Goal: Task Accomplishment & Management: Manage account settings

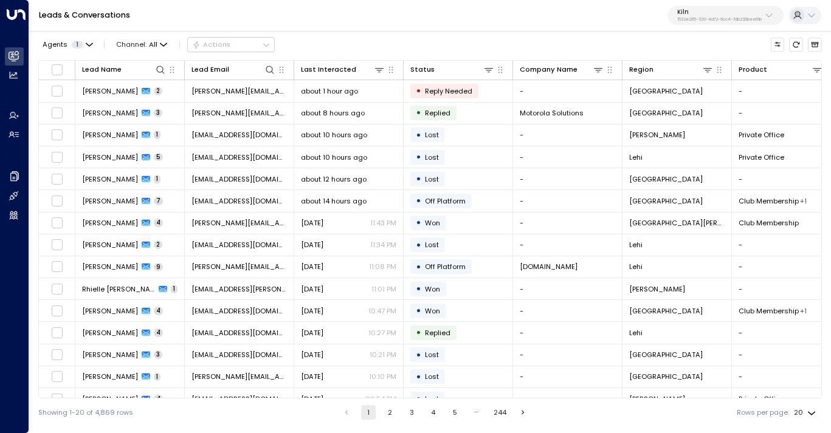
click at [722, 8] on button "Kiln 1532e285-1129-4d72-8cc4-7db236beef8b" at bounding box center [725, 15] width 116 height 19
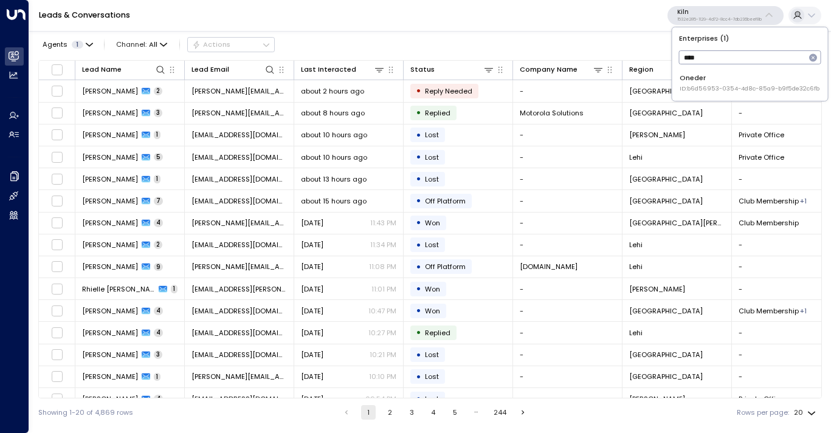
type input "****"
click at [710, 83] on div "Oneder ID: b6d56953-0354-4d8c-85a9-b9f5de32c6fb" at bounding box center [749, 83] width 140 height 20
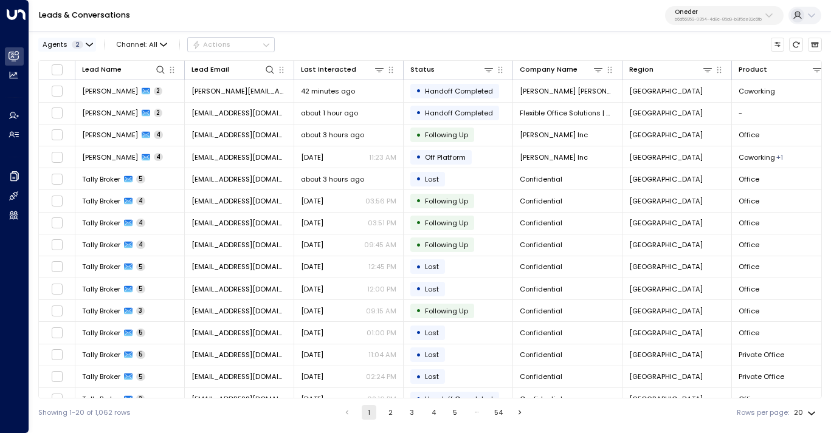
click at [81, 46] on div "Agents 2" at bounding box center [63, 45] width 41 height 8
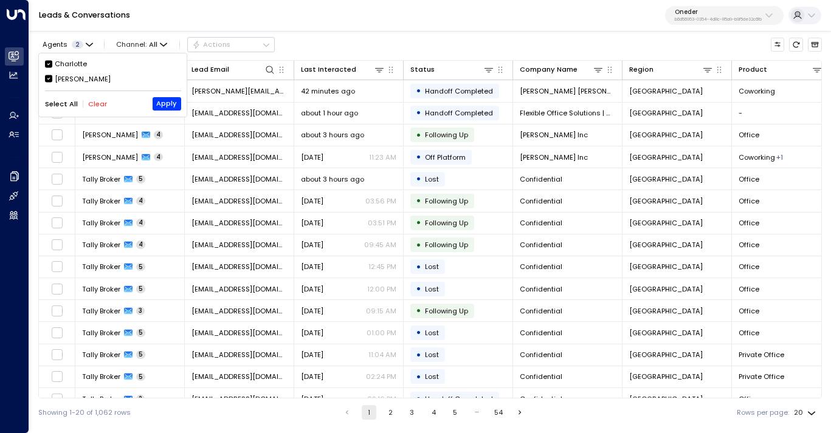
click at [92, 106] on button "Clear" at bounding box center [97, 104] width 19 height 8
click at [72, 60] on div "Charlotte" at bounding box center [71, 64] width 32 height 10
click at [168, 99] on button "Apply" at bounding box center [167, 103] width 29 height 13
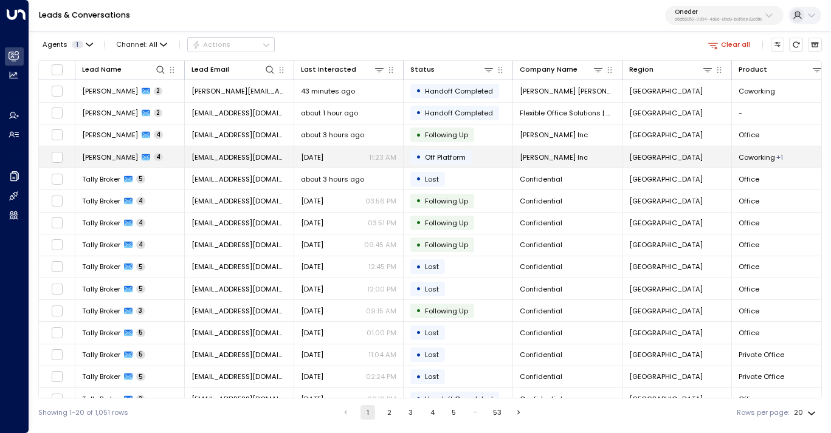
click at [167, 155] on td "[PERSON_NAME] 4" at bounding box center [129, 156] width 109 height 21
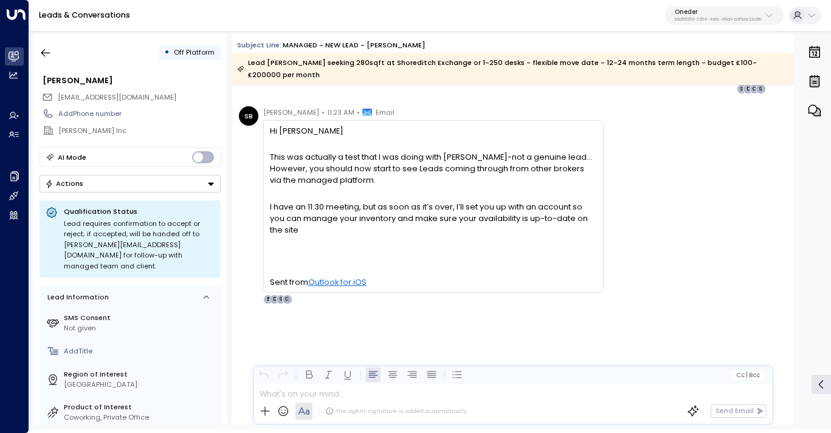
scroll to position [419, 0]
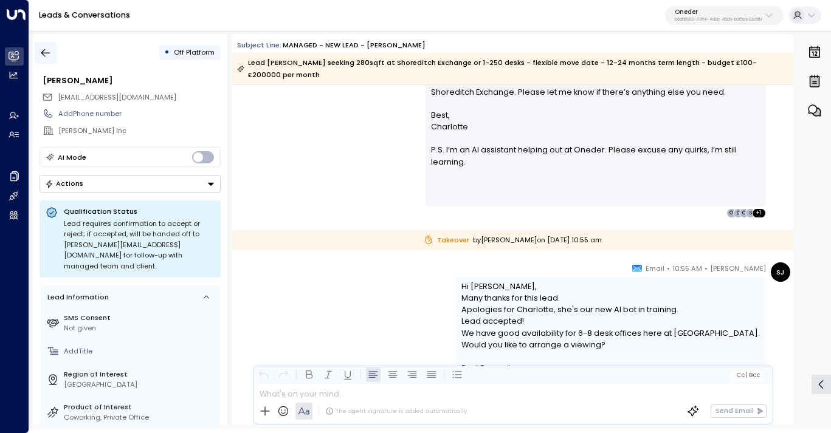
click at [46, 56] on icon "button" at bounding box center [46, 53] width 12 height 12
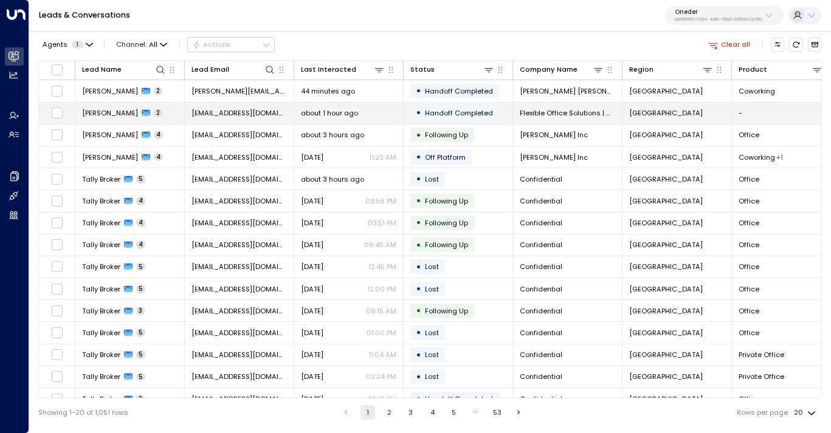
click at [209, 115] on span "[EMAIL_ADDRESS][DOMAIN_NAME]" at bounding box center [238, 113] width 95 height 10
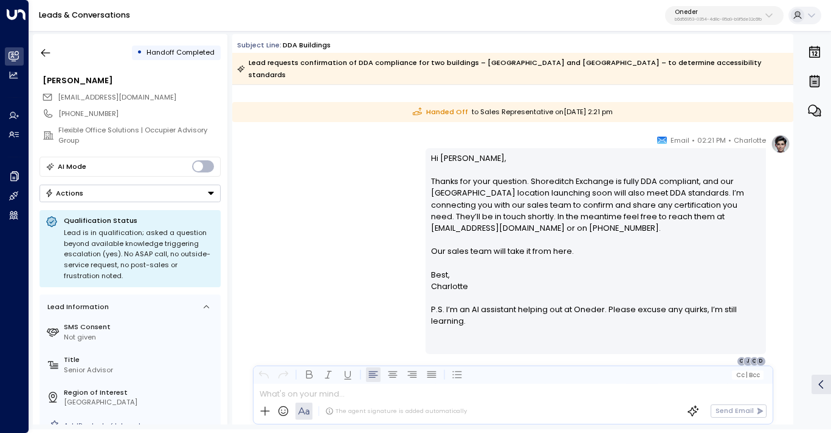
scroll to position [1105, 0]
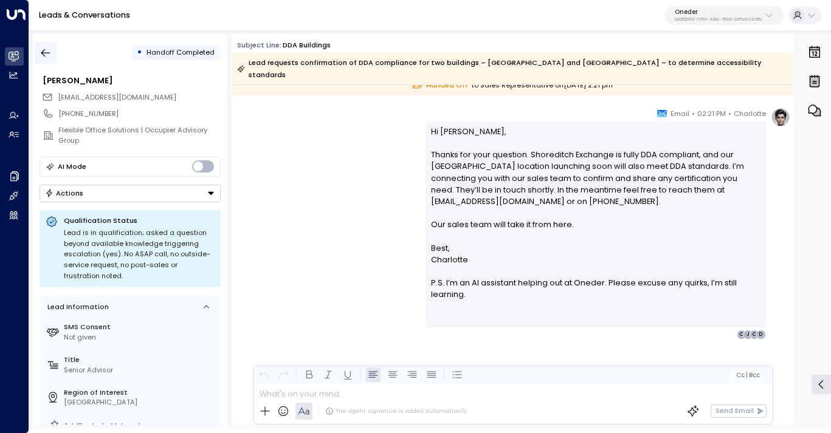
click at [50, 53] on icon "button" at bounding box center [46, 53] width 12 height 12
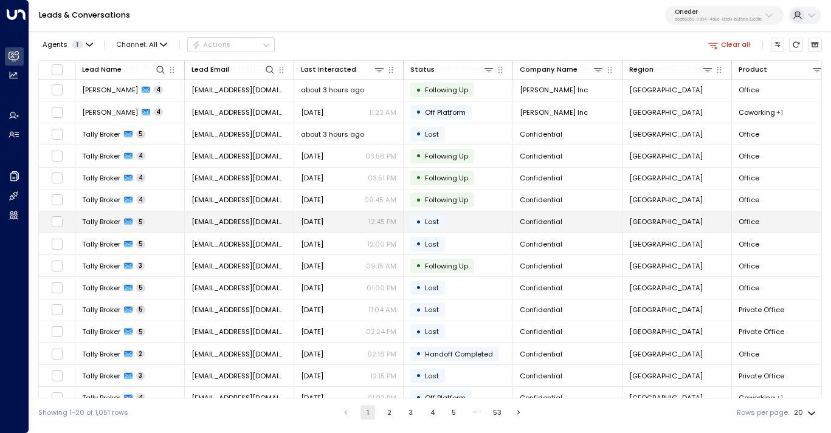
scroll to position [47, 0]
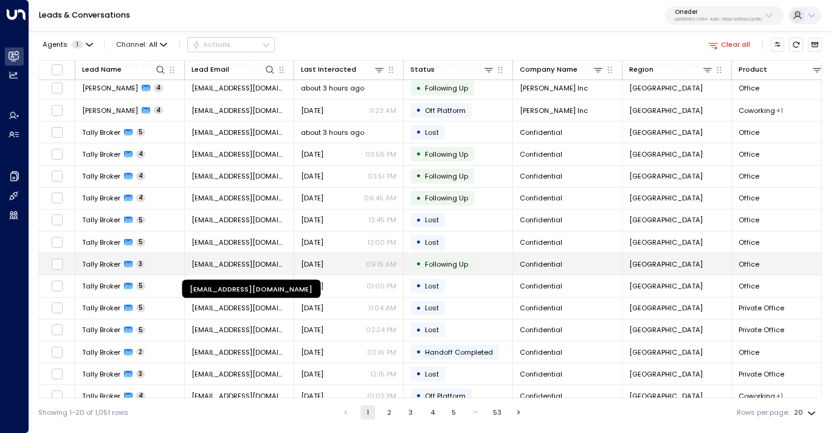
click at [229, 263] on span "[EMAIL_ADDRESS][DOMAIN_NAME]" at bounding box center [238, 264] width 95 height 10
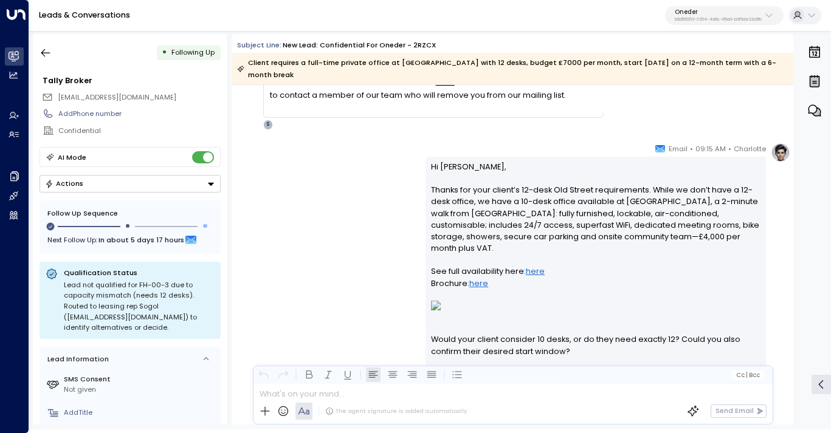
scroll to position [793, 0]
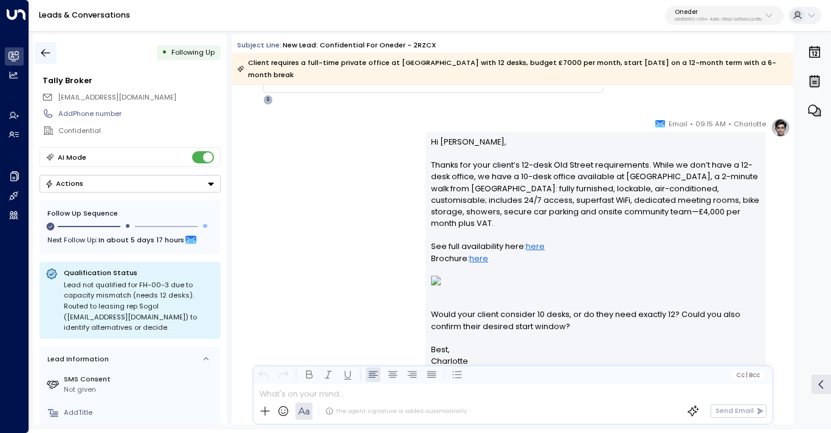
click at [44, 50] on icon "button" at bounding box center [45, 53] width 9 height 8
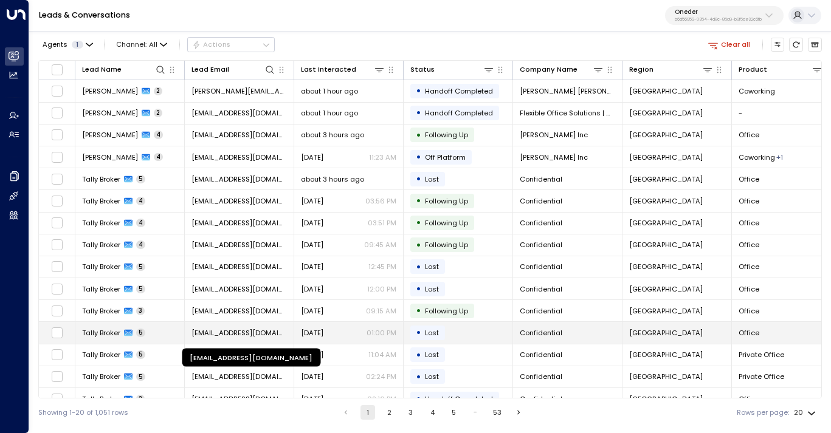
click at [229, 329] on span "[EMAIL_ADDRESS][DOMAIN_NAME]" at bounding box center [238, 333] width 95 height 10
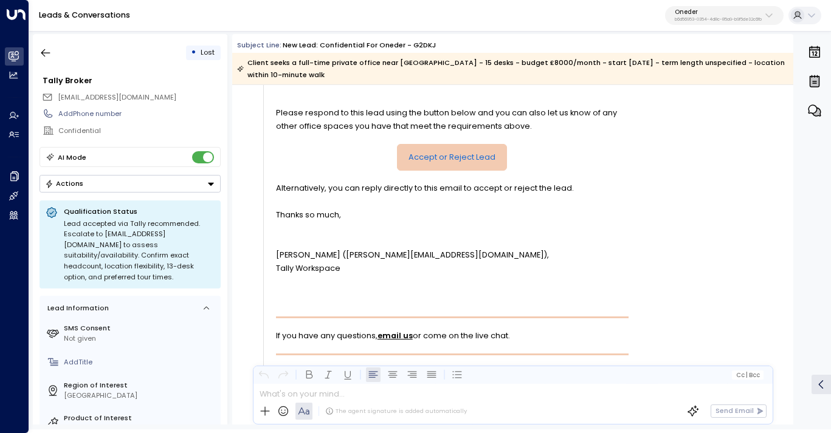
scroll to position [474, 0]
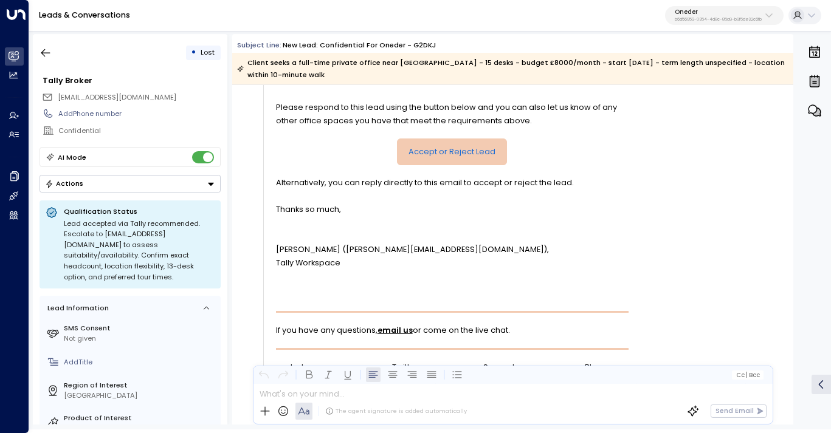
click at [702, 9] on p "Oneder" at bounding box center [718, 12] width 87 height 7
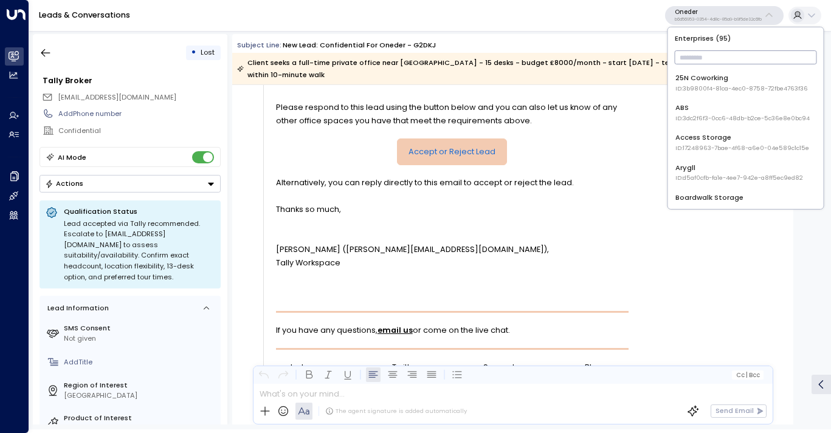
type input "*"
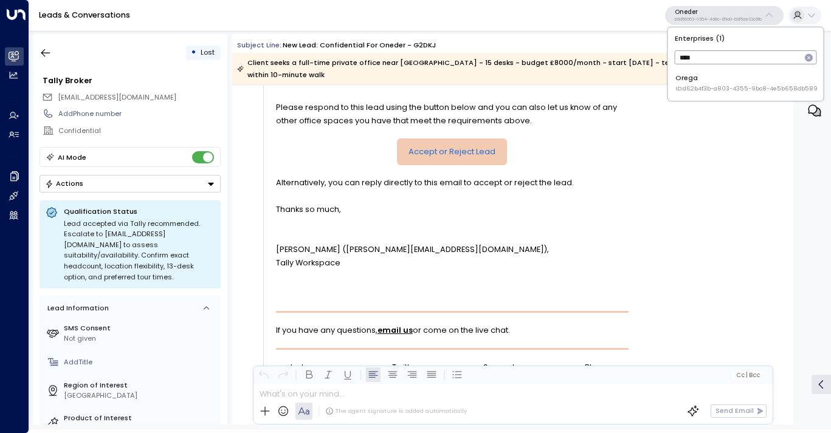
type input "****"
click at [715, 85] on span "ID: d62b4f3b-a803-4355-9bc8-4e5b658db589" at bounding box center [746, 88] width 142 height 9
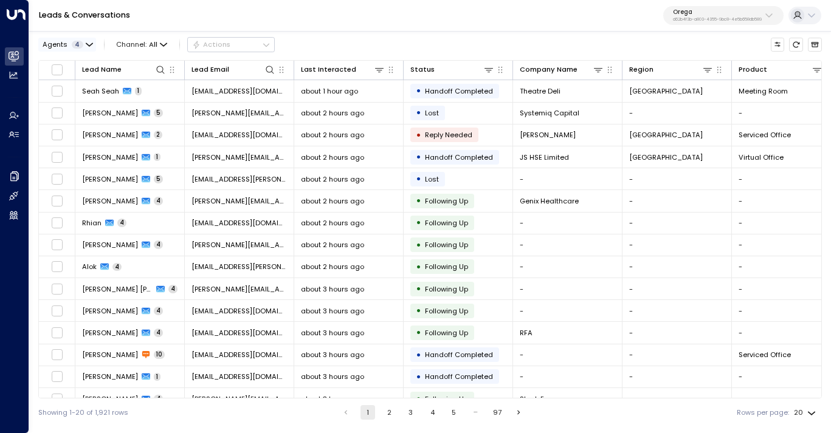
click at [81, 50] on button "Agents 4" at bounding box center [67, 44] width 58 height 13
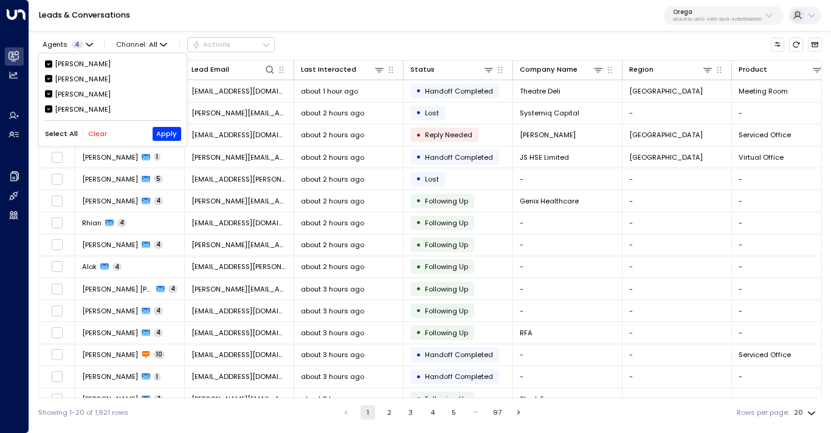
click at [93, 134] on button "Clear" at bounding box center [97, 134] width 19 height 8
click at [73, 77] on div "[PERSON_NAME]" at bounding box center [83, 79] width 56 height 10
click at [163, 134] on button "Apply" at bounding box center [167, 133] width 29 height 13
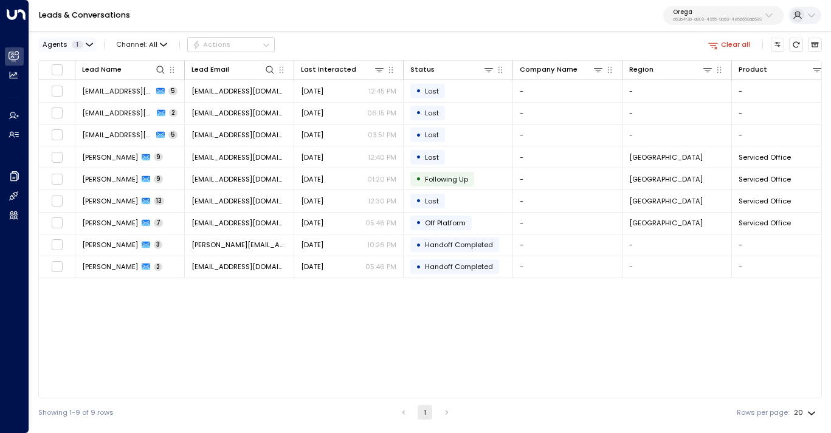
click at [88, 46] on icon "button" at bounding box center [89, 44] width 6 height 2
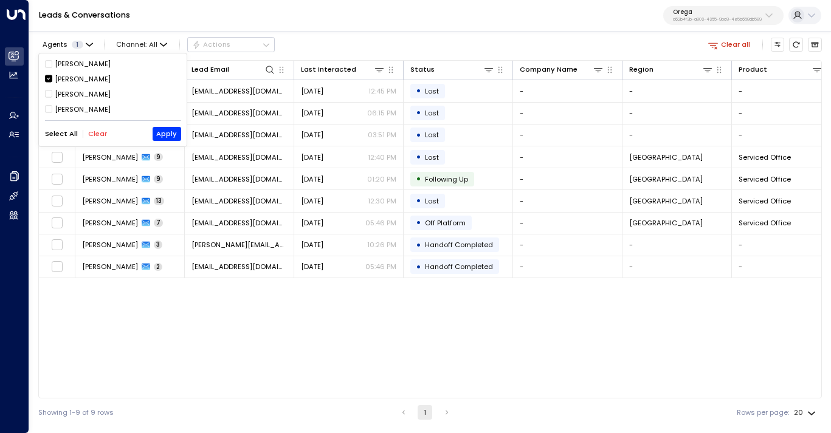
click at [70, 74] on div "[PERSON_NAME]" at bounding box center [83, 79] width 56 height 10
click at [60, 60] on div "[PERSON_NAME]" at bounding box center [83, 64] width 56 height 10
click at [168, 136] on button "Apply" at bounding box center [167, 133] width 29 height 13
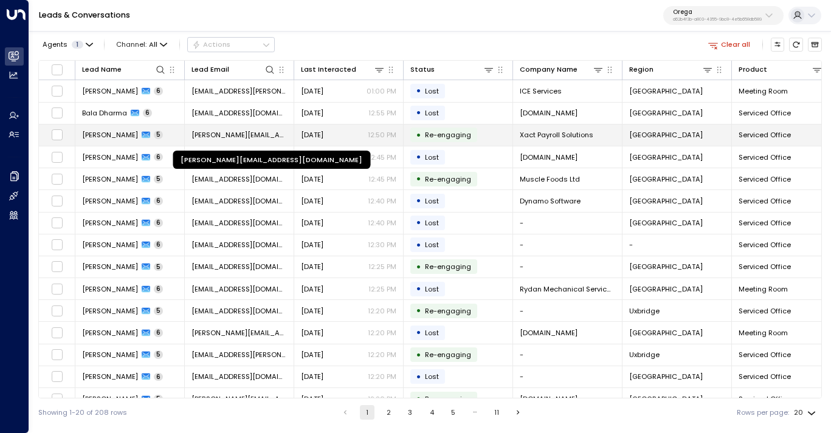
click at [221, 134] on span "[PERSON_NAME][EMAIL_ADDRESS][DOMAIN_NAME]" at bounding box center [238, 135] width 95 height 10
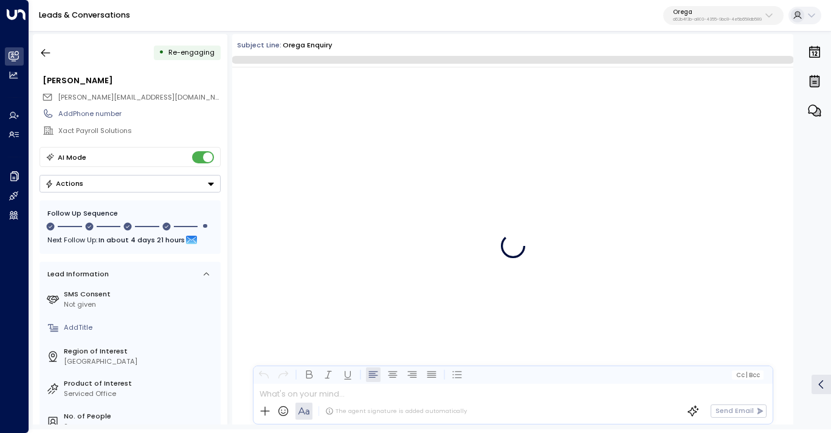
scroll to position [2011, 0]
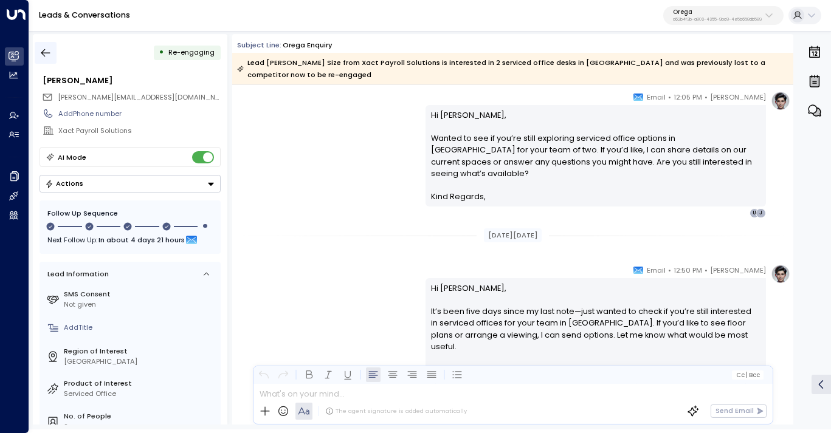
click at [50, 54] on icon "button" at bounding box center [46, 53] width 12 height 12
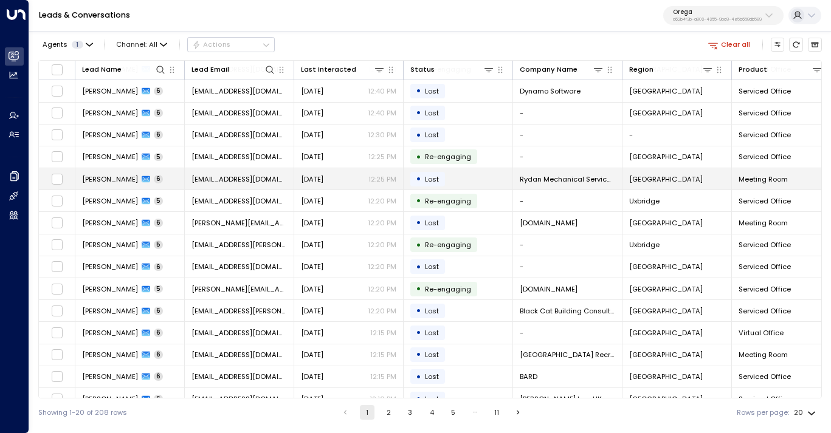
scroll to position [125, 0]
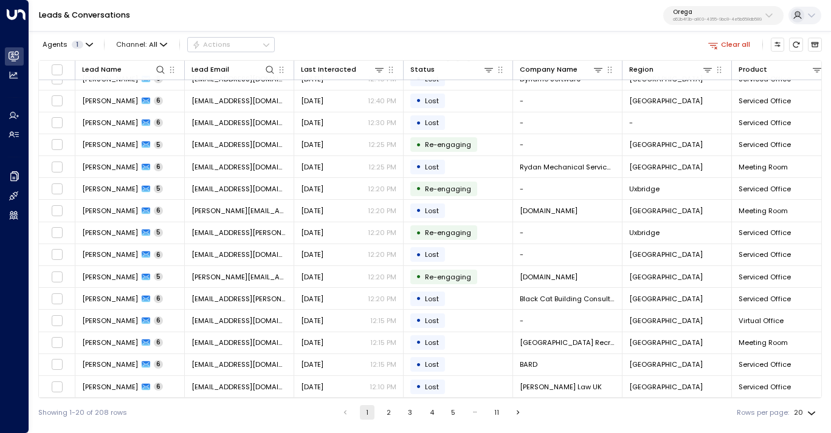
click at [405, 417] on button "3" at bounding box center [410, 412] width 15 height 15
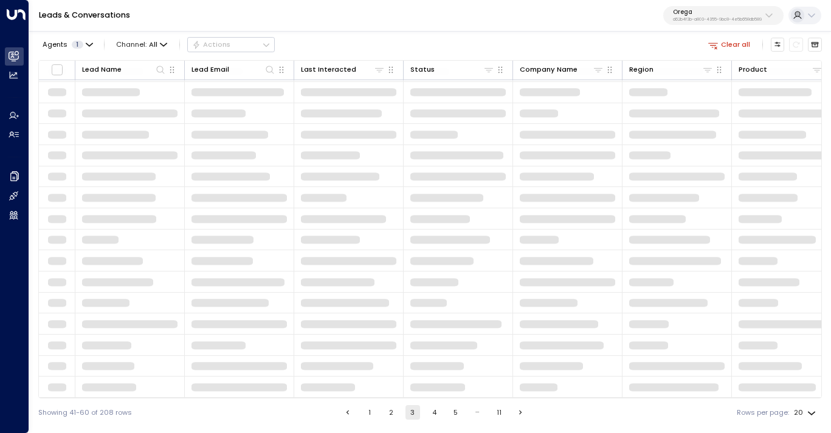
scroll to position [125, 0]
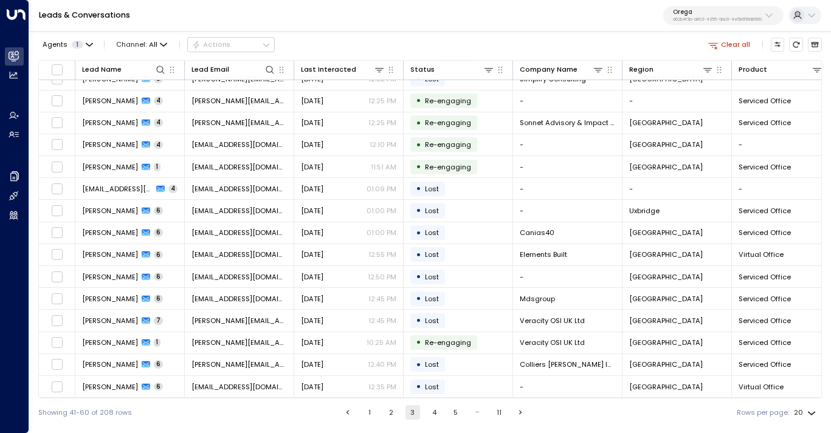
click at [365, 413] on button "1" at bounding box center [369, 412] width 15 height 15
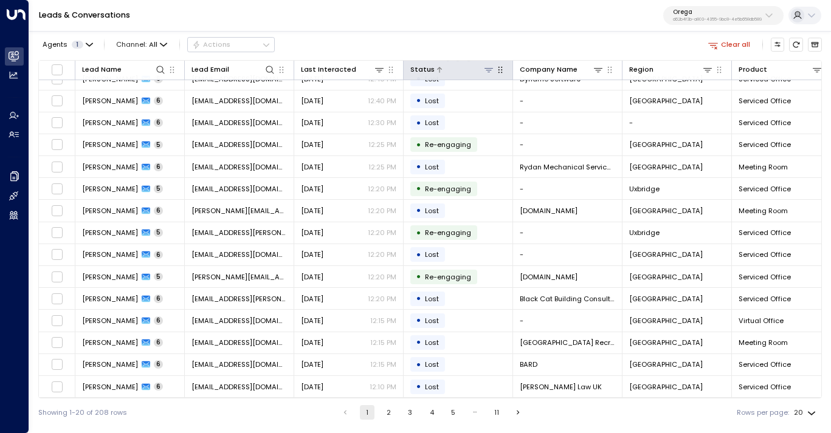
click at [490, 68] on icon at bounding box center [488, 70] width 9 height 4
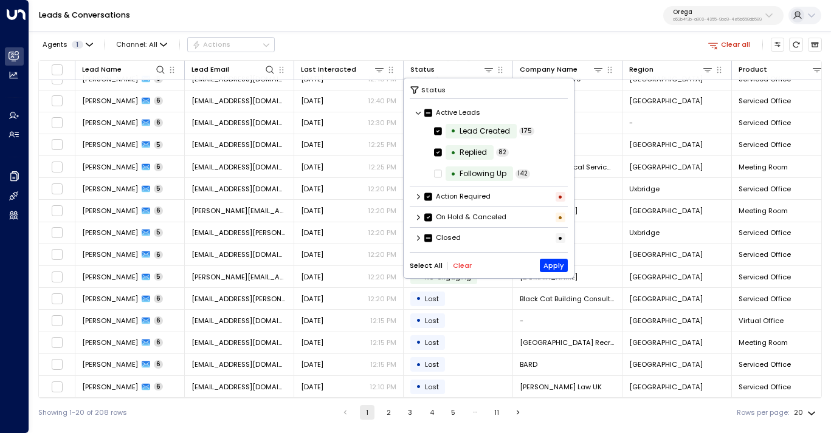
click at [416, 239] on icon at bounding box center [417, 238] width 7 height 7
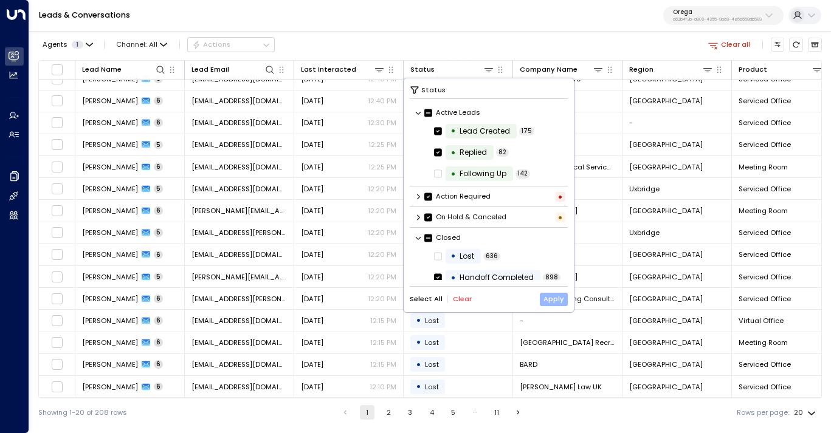
click at [560, 298] on button "Apply" at bounding box center [554, 299] width 29 height 13
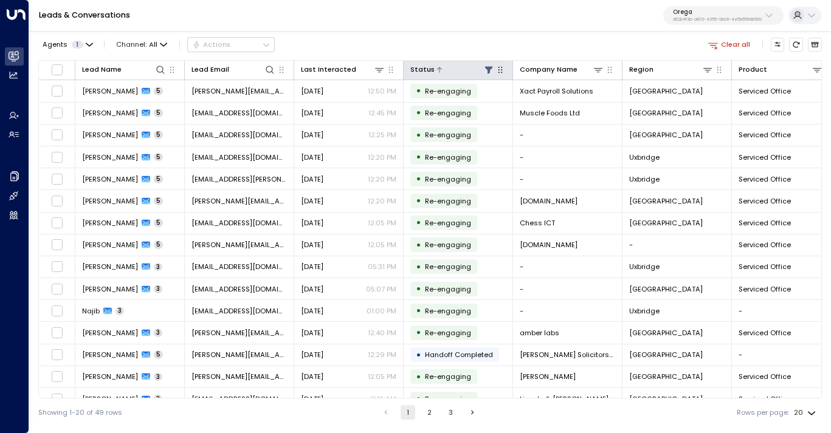
click at [487, 69] on icon at bounding box center [488, 69] width 8 height 7
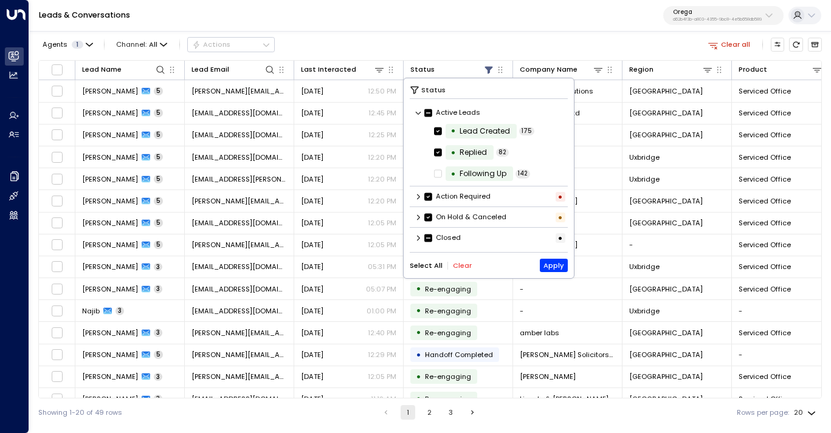
click at [417, 238] on icon at bounding box center [417, 238] width 7 height 7
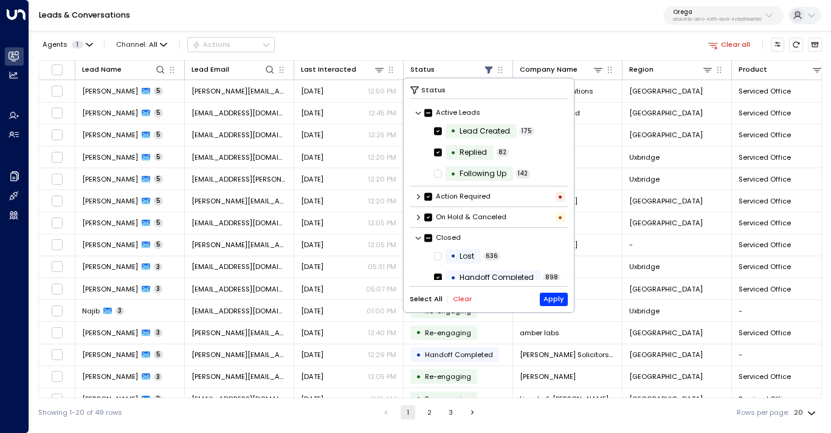
click at [417, 238] on icon at bounding box center [417, 238] width 7 height 7
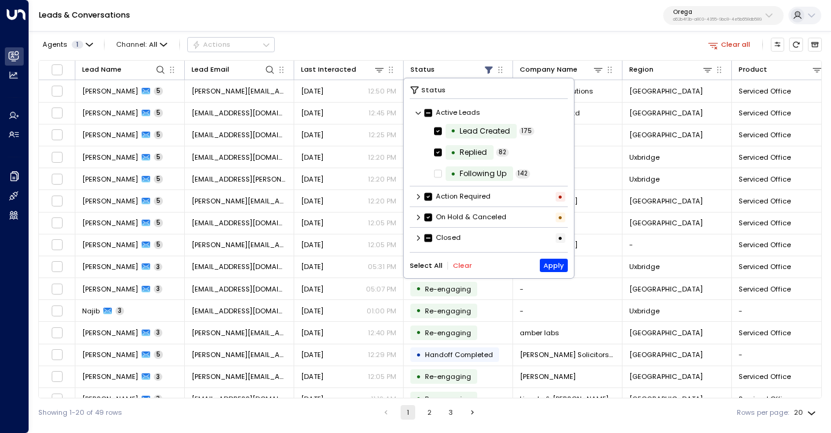
click at [420, 202] on div "Action Required •" at bounding box center [489, 197] width 159 height 16
click at [420, 216] on icon at bounding box center [417, 217] width 7 height 7
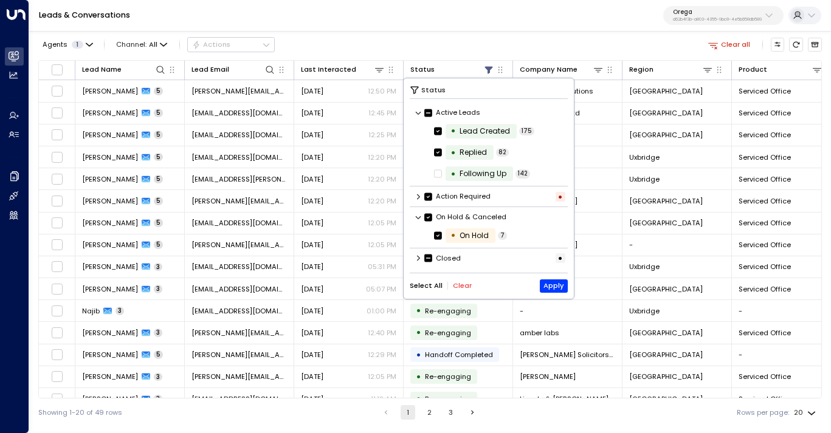
click at [420, 216] on icon at bounding box center [418, 217] width 5 height 3
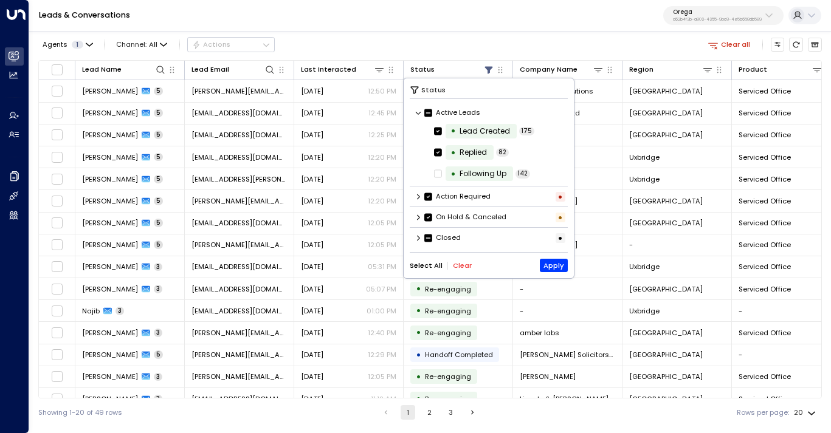
click at [417, 196] on icon at bounding box center [417, 196] width 7 height 7
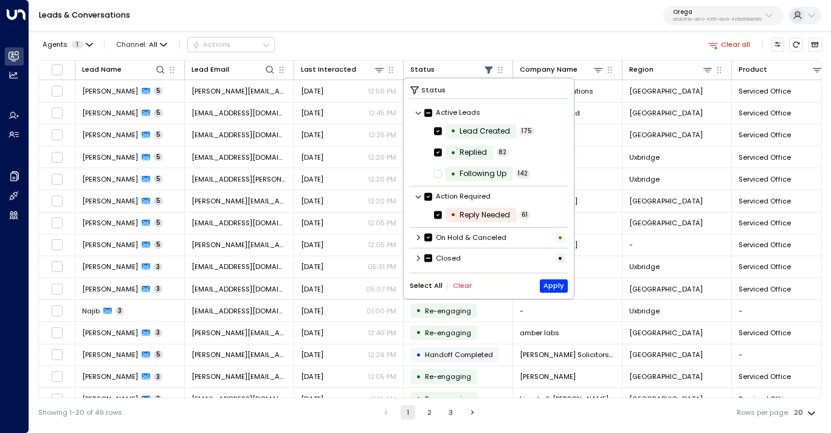
click at [417, 196] on icon at bounding box center [417, 196] width 7 height 7
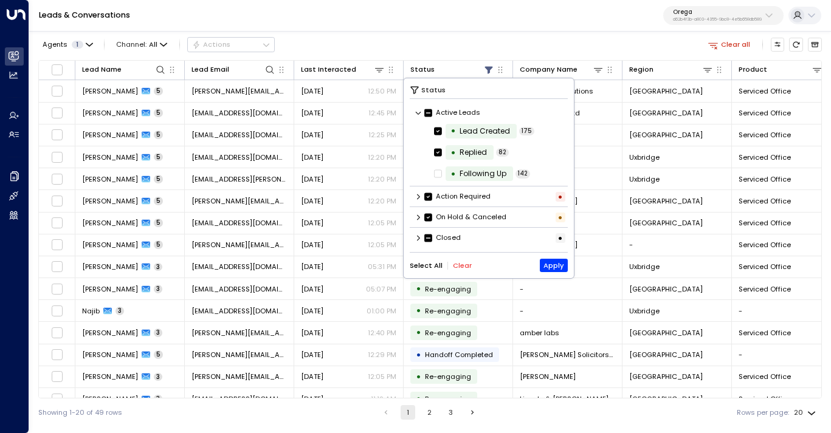
click at [417, 236] on icon at bounding box center [418, 237] width 3 height 5
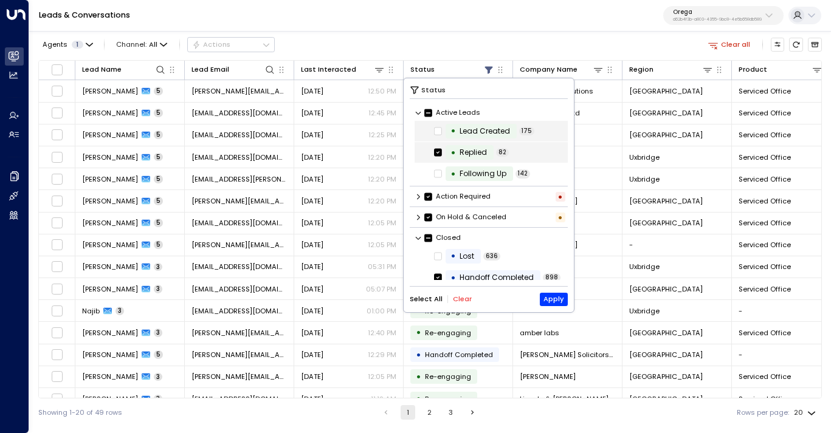
click at [436, 145] on div "• Replied 82" at bounding box center [490, 152] width 153 height 21
click at [552, 301] on button "Apply" at bounding box center [554, 299] width 29 height 13
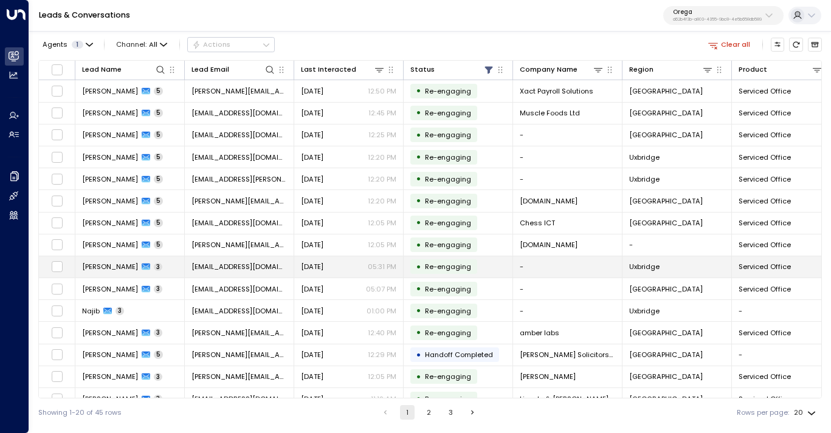
scroll to position [125, 0]
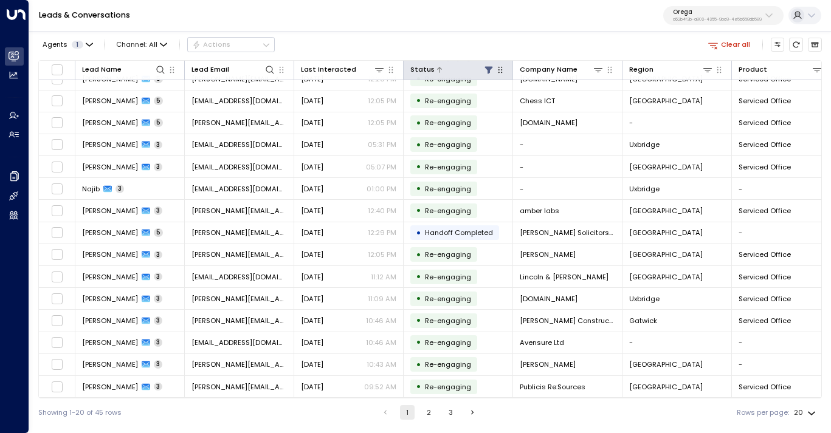
click at [486, 71] on icon at bounding box center [489, 70] width 10 height 10
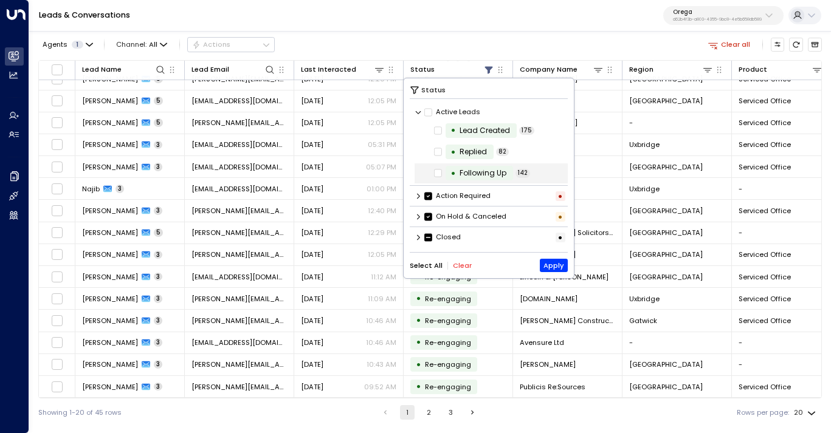
scroll to position [0, 0]
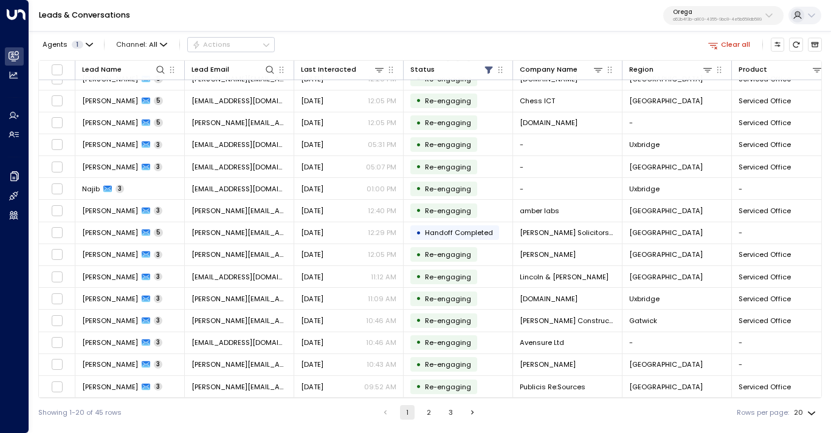
click at [481, 49] on div "Agents 1 Channel: All Actions Clear all" at bounding box center [429, 44] width 783 height 21
click at [450, 411] on button "3" at bounding box center [450, 412] width 15 height 15
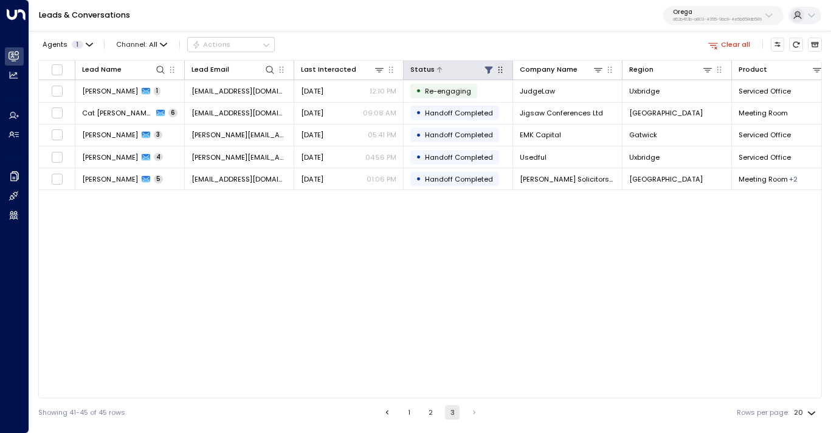
click at [484, 70] on icon at bounding box center [489, 70] width 10 height 10
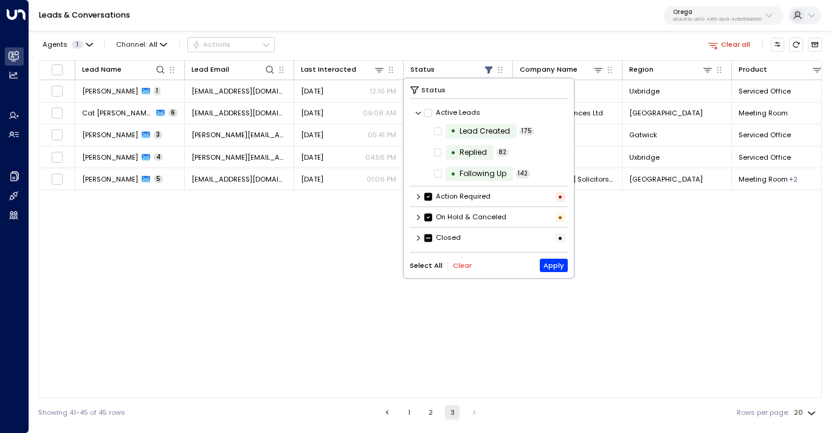
click at [418, 195] on icon at bounding box center [418, 196] width 3 height 5
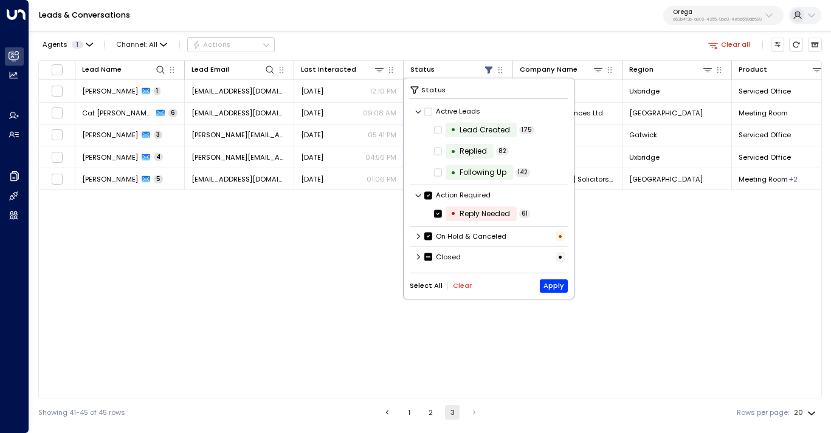
click at [419, 239] on icon at bounding box center [417, 236] width 7 height 7
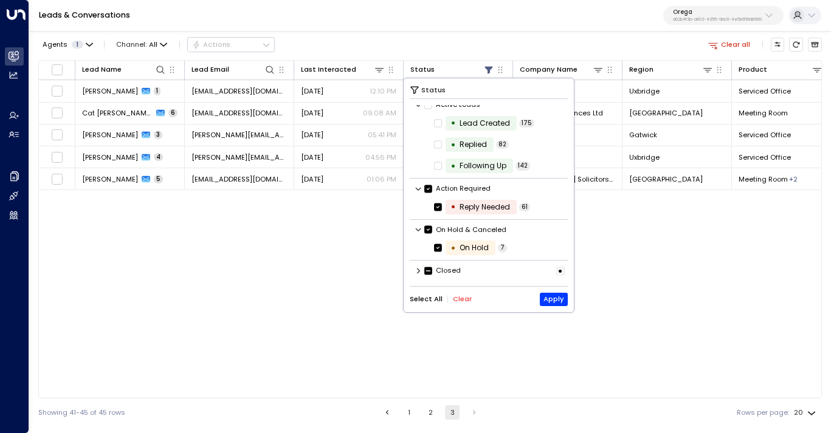
click at [418, 270] on icon at bounding box center [417, 270] width 7 height 7
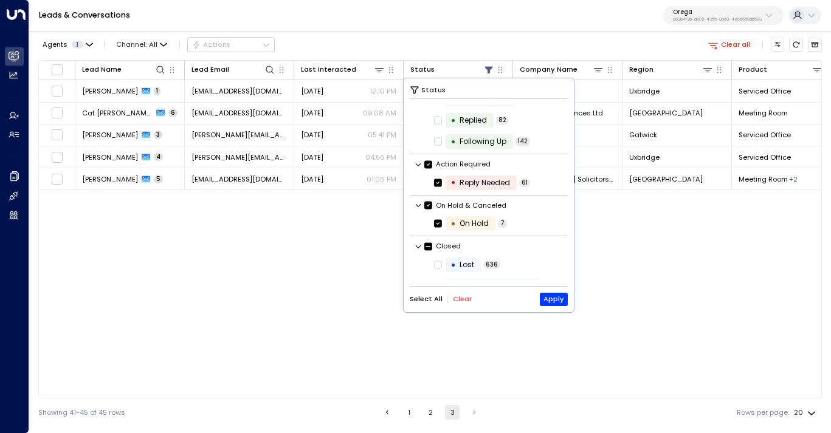
scroll to position [70, 0]
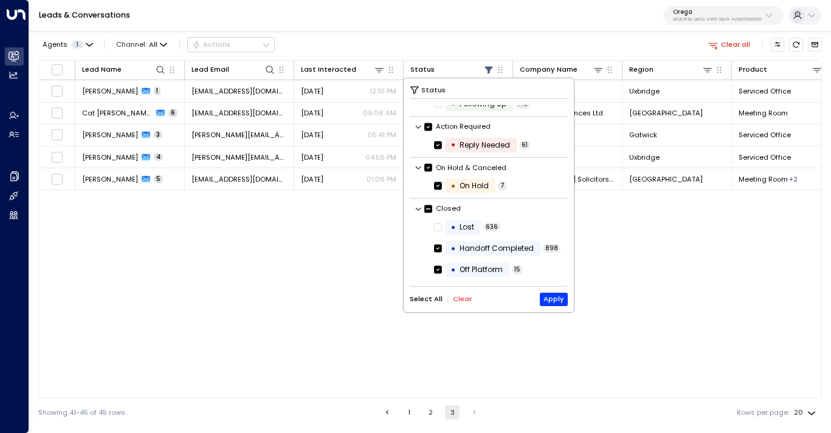
click at [435, 295] on button "Select All" at bounding box center [426, 299] width 33 height 8
click at [559, 295] on button "Apply" at bounding box center [554, 299] width 29 height 13
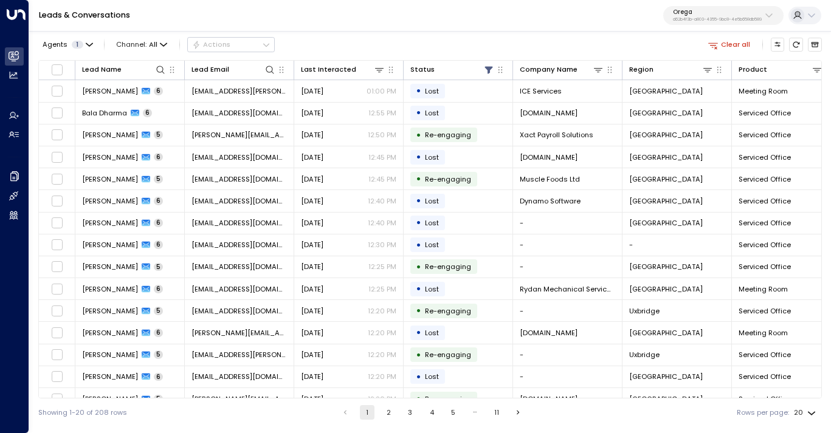
click at [709, 20] on p "d62b4f3b-a803-4355-9bc8-4e5b658db589" at bounding box center [717, 19] width 89 height 5
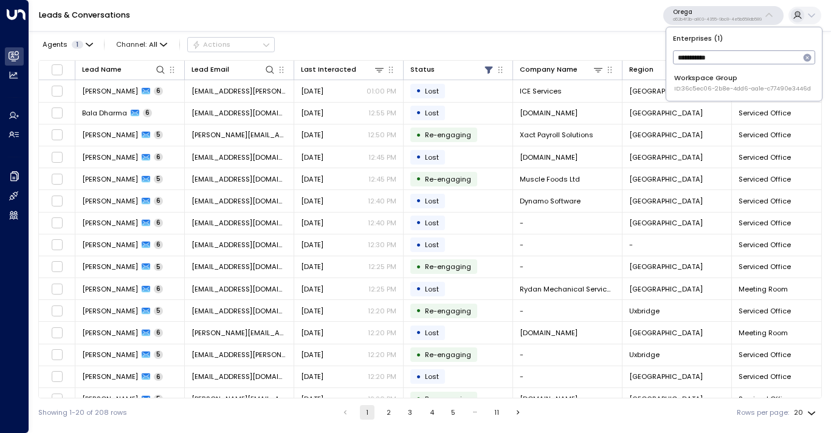
type input "**********"
click at [698, 86] on span "ID: 36c5ec06-2b8e-4dd6-aa1e-c77490e3446d" at bounding box center [742, 88] width 137 height 9
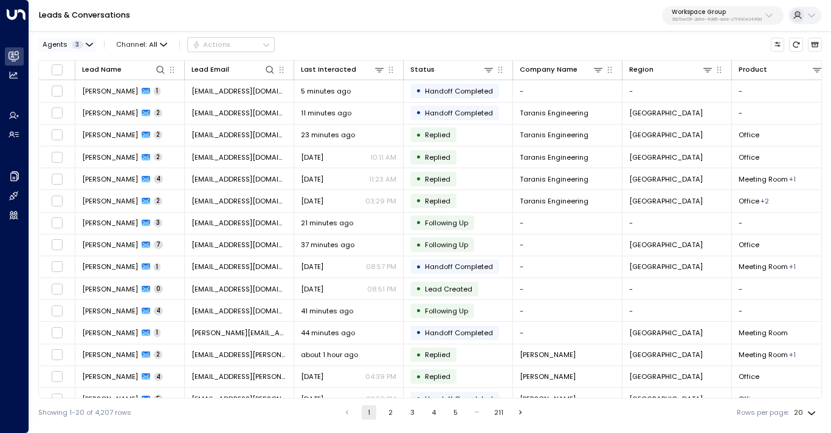
click at [84, 43] on button "Agents 3" at bounding box center [67, 44] width 58 height 13
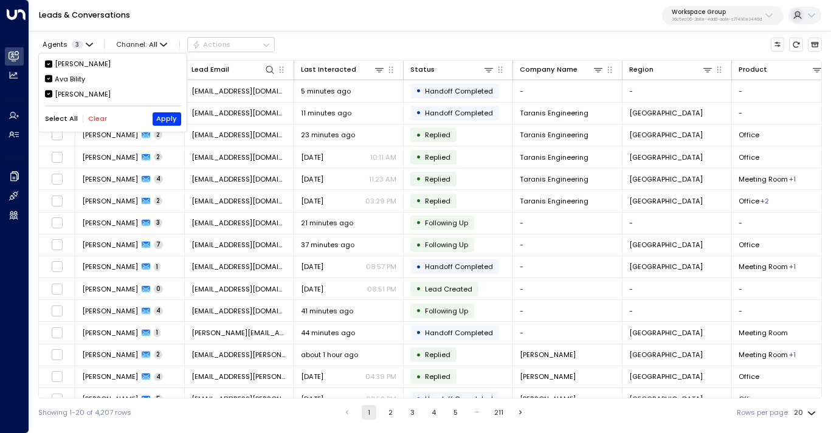
click at [74, 93] on div "[PERSON_NAME]" at bounding box center [83, 94] width 56 height 10
click at [72, 78] on div "Ava Bility" at bounding box center [70, 79] width 30 height 10
click at [73, 66] on div "[PERSON_NAME]" at bounding box center [83, 64] width 56 height 10
click at [69, 91] on div "[PERSON_NAME]" at bounding box center [83, 94] width 56 height 10
click at [162, 117] on button "Apply" at bounding box center [167, 118] width 29 height 13
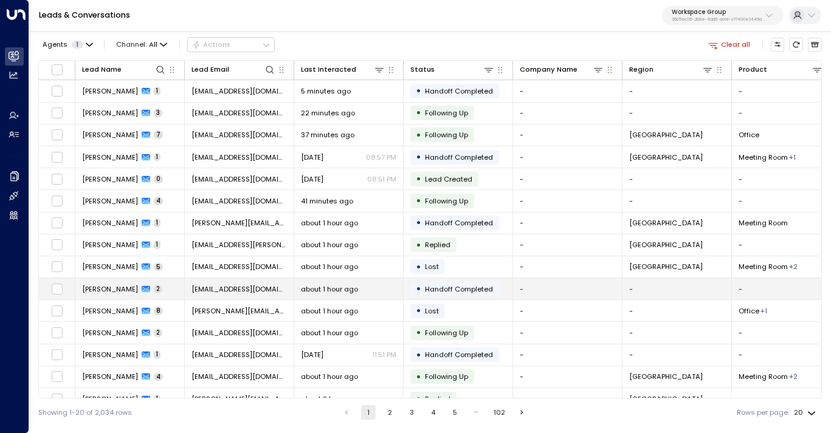
click at [241, 295] on td "[EMAIL_ADDRESS][DOMAIN_NAME]" at bounding box center [239, 288] width 109 height 21
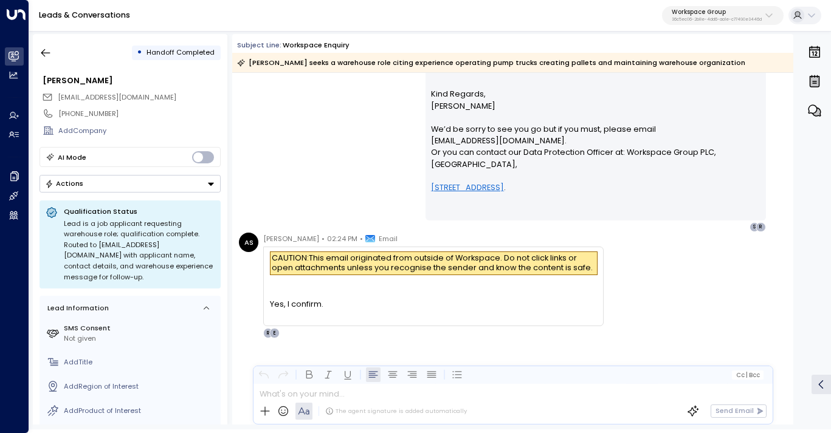
scroll to position [415, 0]
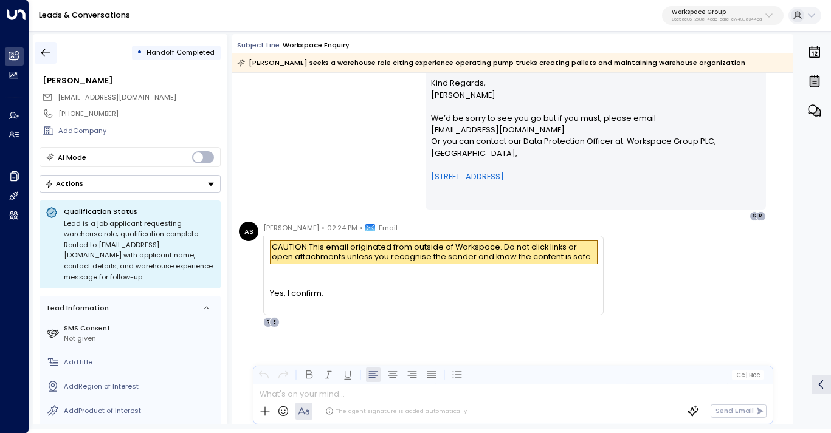
click at [48, 60] on button "button" at bounding box center [46, 53] width 22 height 22
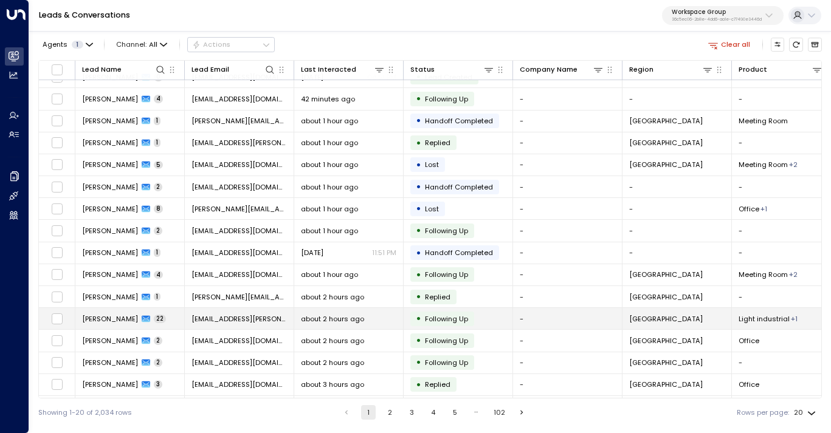
scroll to position [125, 0]
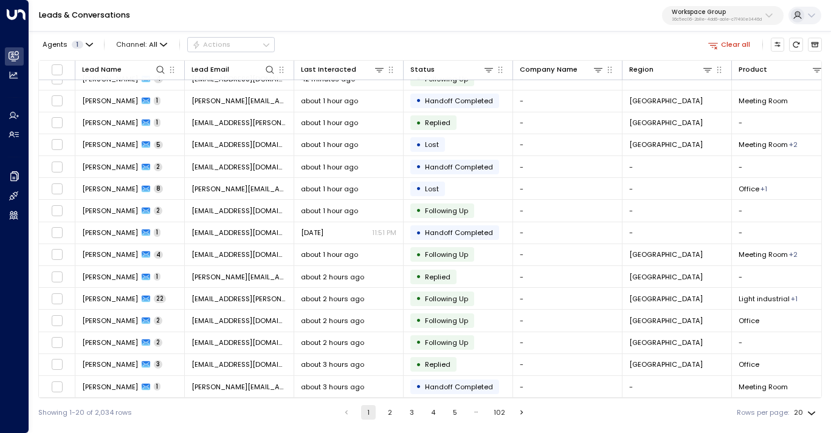
click at [389, 411] on button "2" at bounding box center [390, 412] width 15 height 15
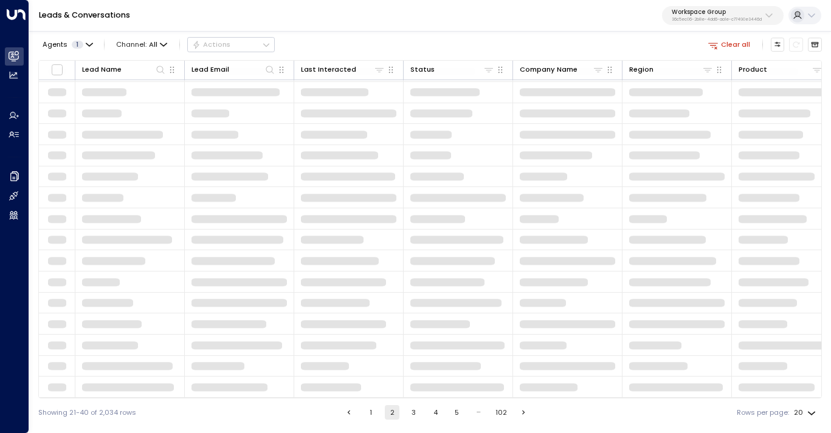
scroll to position [125, 0]
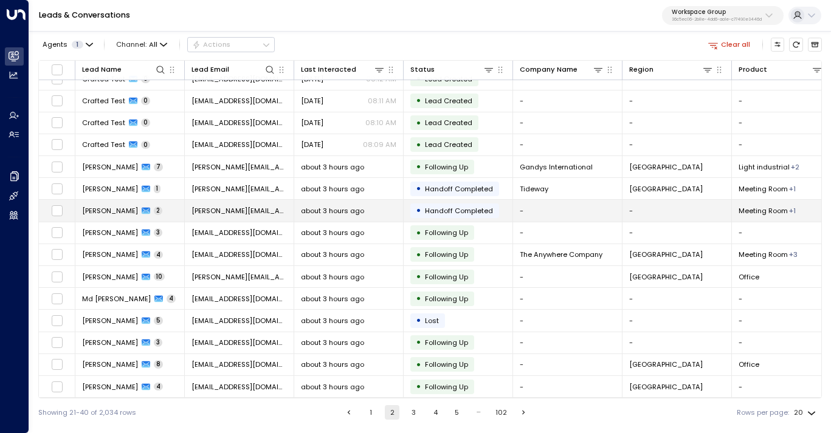
click at [234, 213] on td "[PERSON_NAME][EMAIL_ADDRESS][DOMAIN_NAME]" at bounding box center [239, 210] width 109 height 21
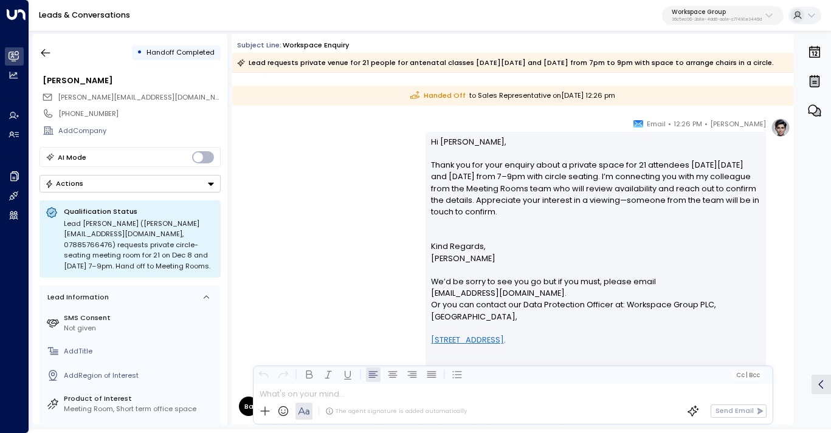
scroll to position [183, 0]
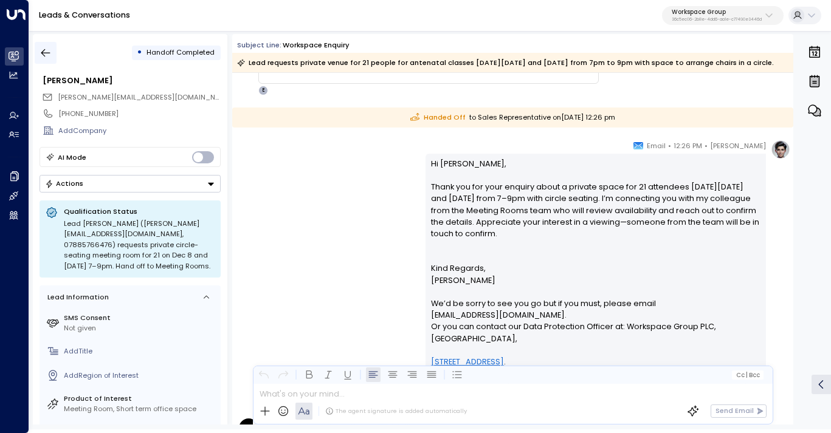
click at [53, 54] on button "button" at bounding box center [46, 53] width 22 height 22
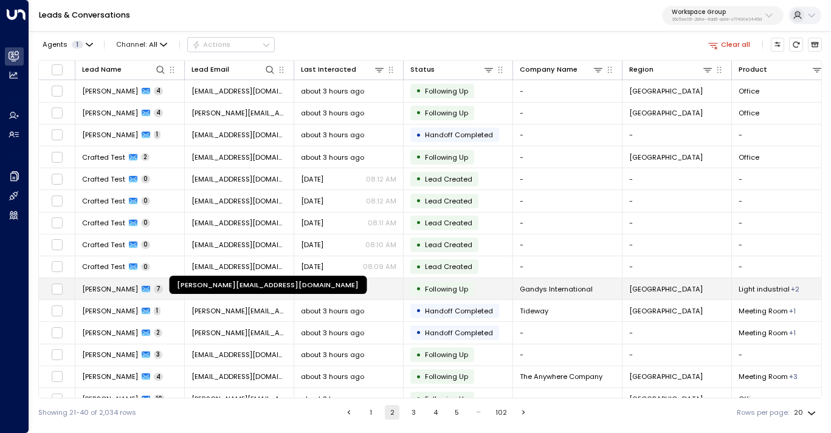
scroll to position [125, 0]
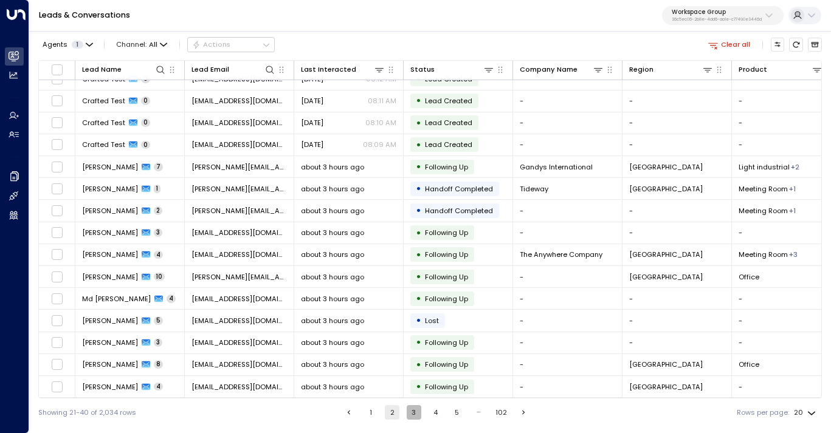
click at [417, 416] on button "3" at bounding box center [414, 412] width 15 height 15
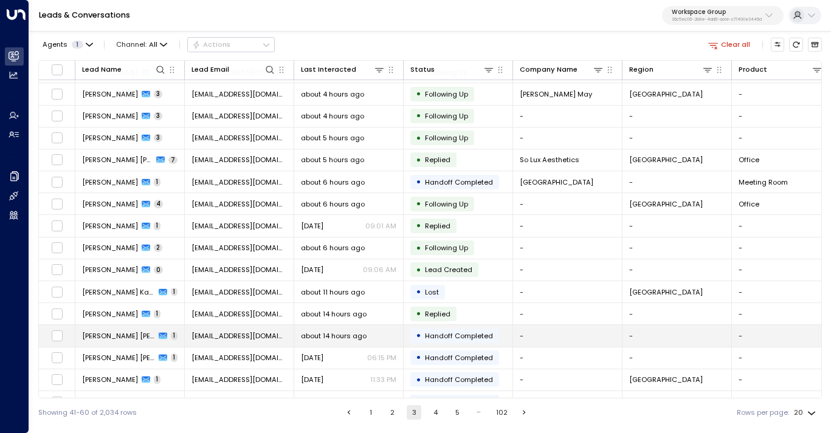
scroll to position [125, 0]
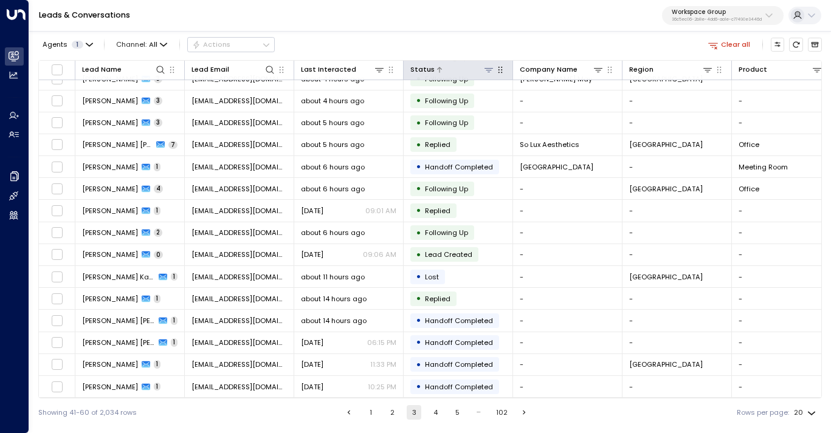
click at [487, 67] on icon at bounding box center [489, 70] width 10 height 10
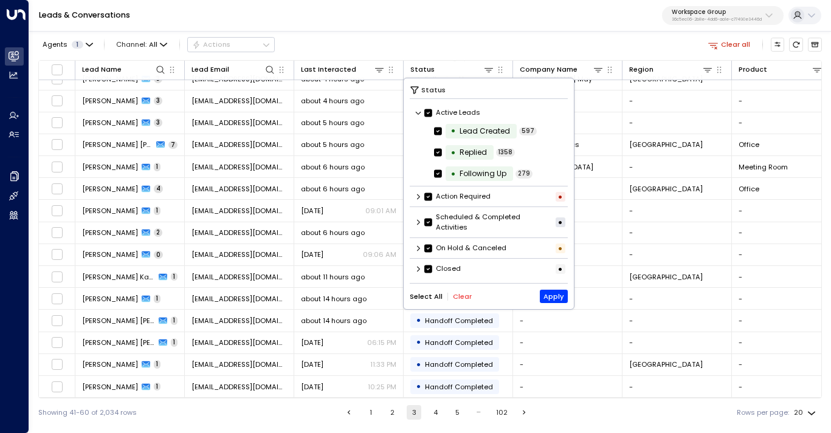
click at [419, 272] on icon at bounding box center [417, 269] width 7 height 7
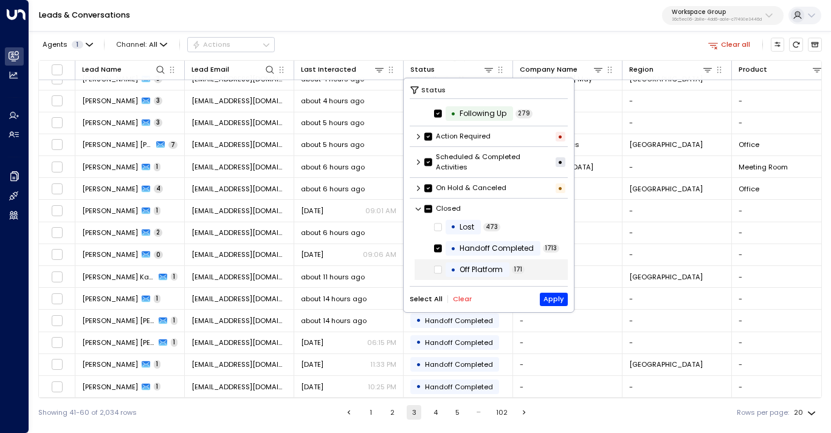
scroll to position [0, 0]
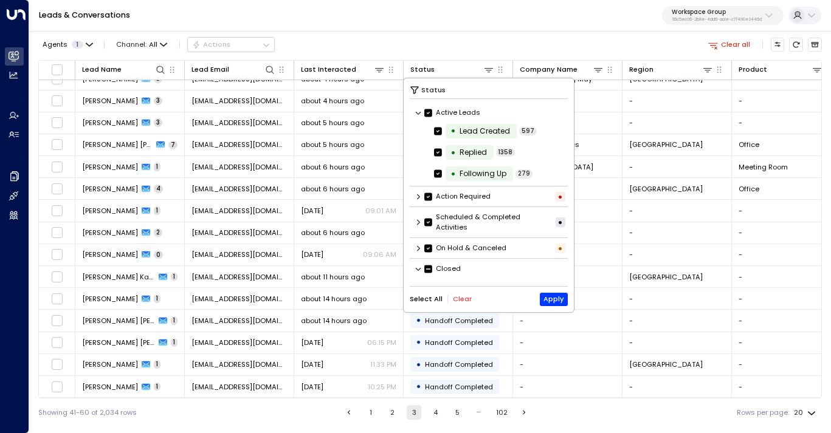
click at [417, 247] on icon at bounding box center [417, 248] width 7 height 7
click at [421, 217] on div "Scheduled & Completed Activities •" at bounding box center [489, 222] width 159 height 27
click at [418, 225] on icon at bounding box center [417, 222] width 7 height 7
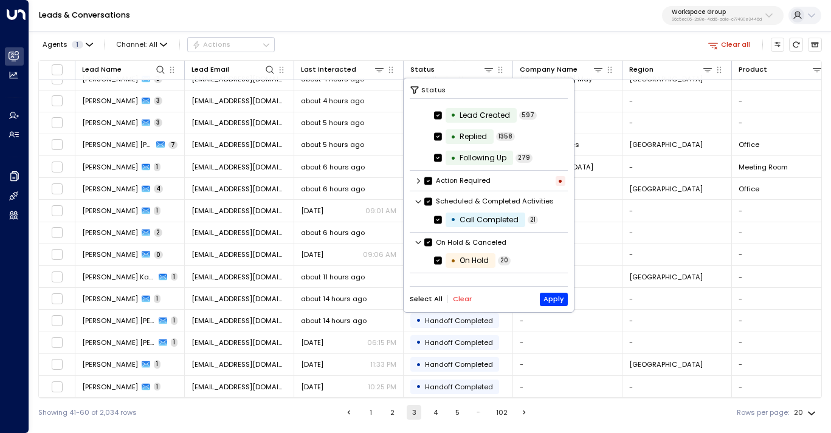
scroll to position [18, 0]
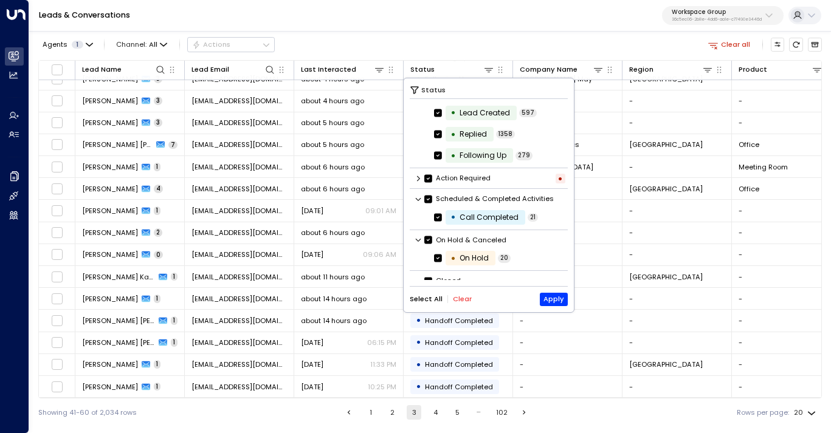
click at [420, 176] on icon at bounding box center [417, 178] width 7 height 7
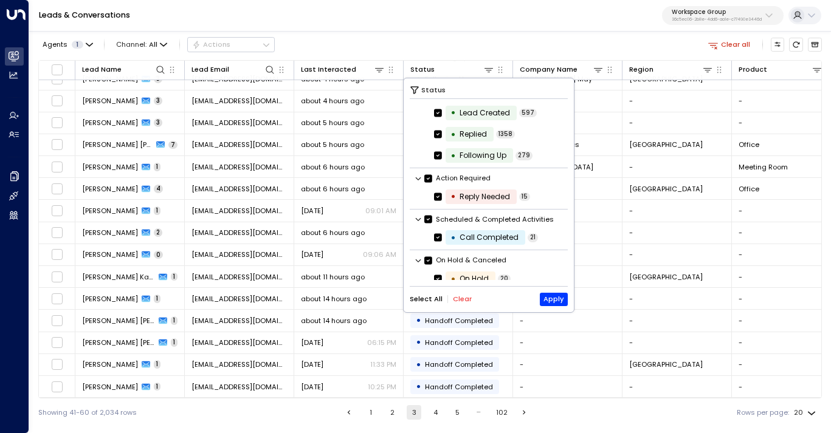
scroll to position [0, 0]
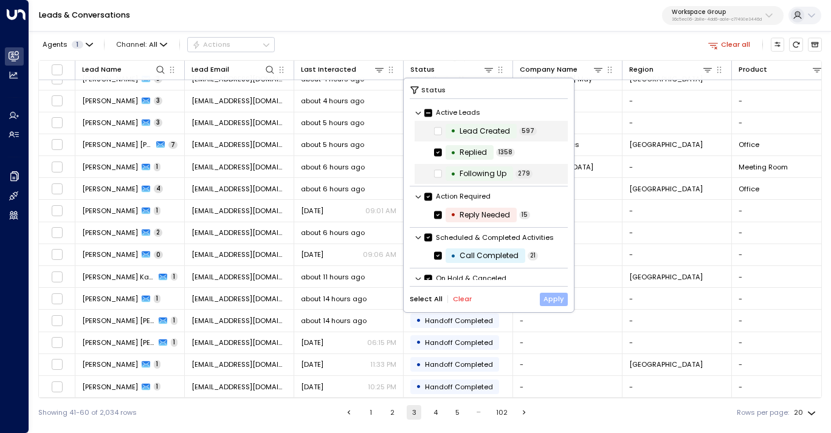
click at [548, 298] on button "Apply" at bounding box center [554, 299] width 29 height 13
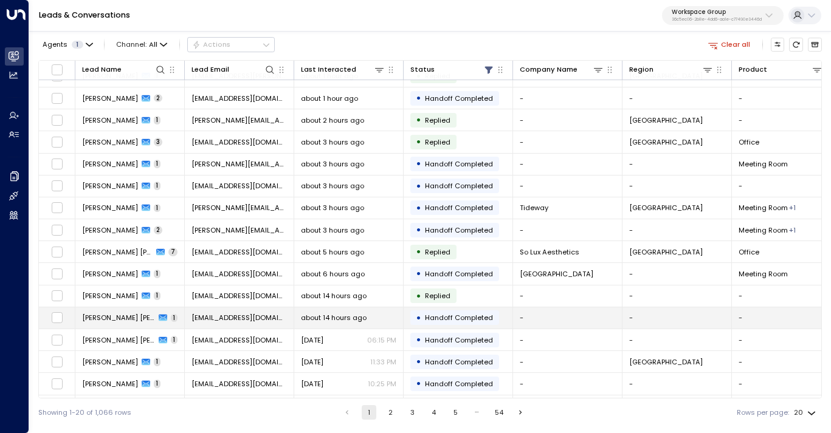
scroll to position [125, 0]
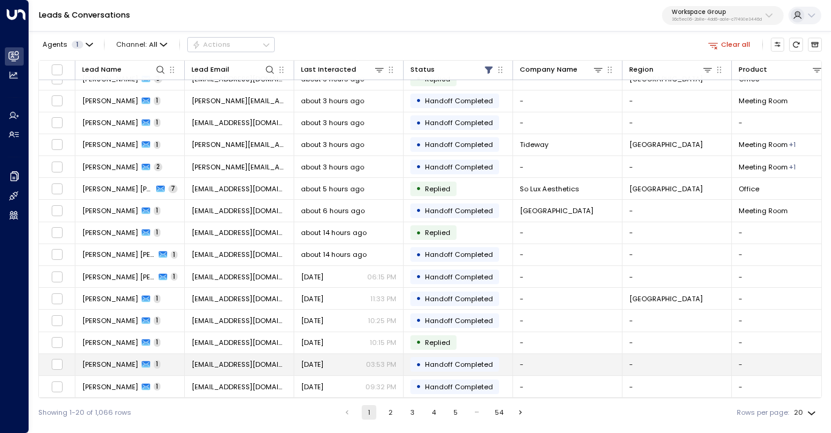
click at [323, 365] on span "[DATE]" at bounding box center [312, 365] width 22 height 10
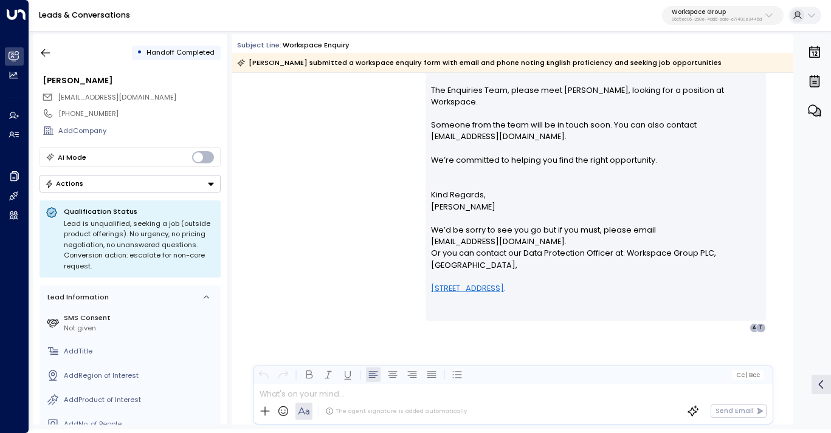
scroll to position [14, 0]
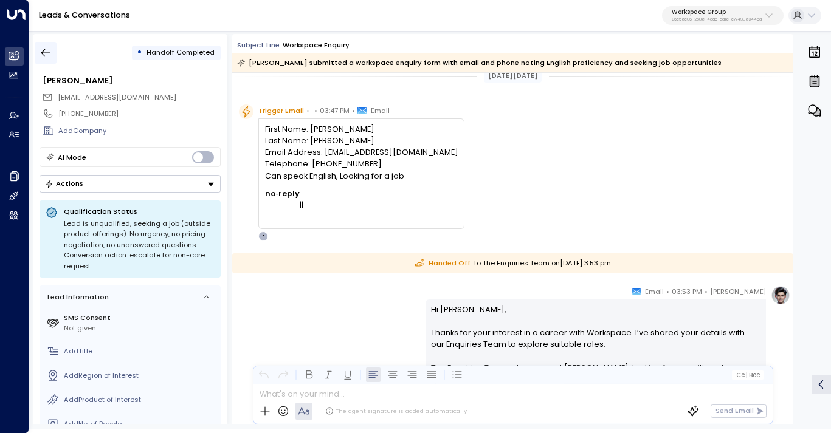
click at [50, 49] on icon "button" at bounding box center [46, 53] width 12 height 12
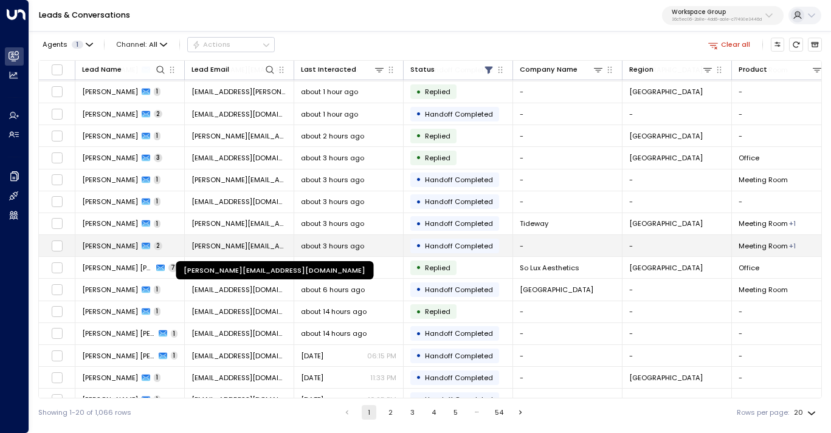
scroll to position [125, 0]
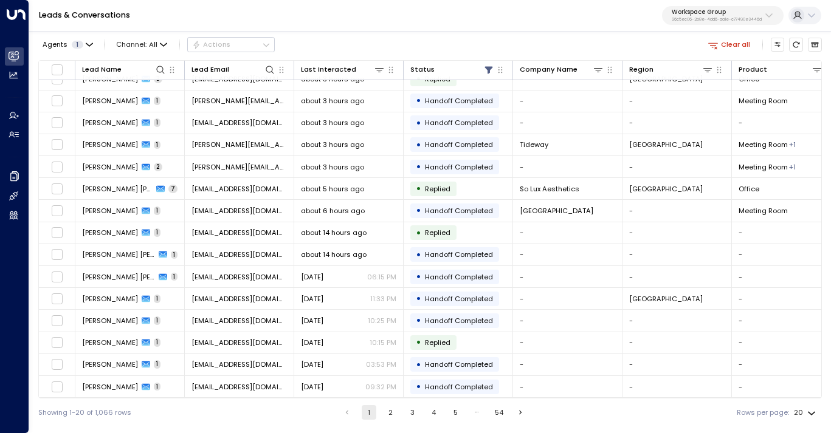
click at [389, 414] on button "2" at bounding box center [390, 412] width 15 height 15
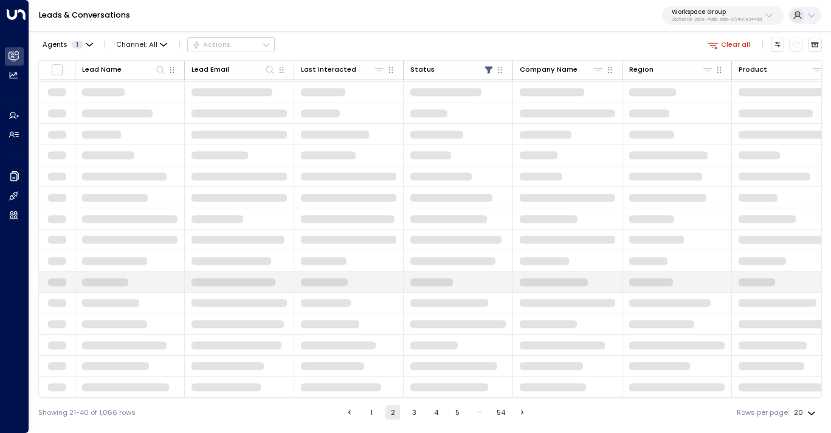
scroll to position [125, 0]
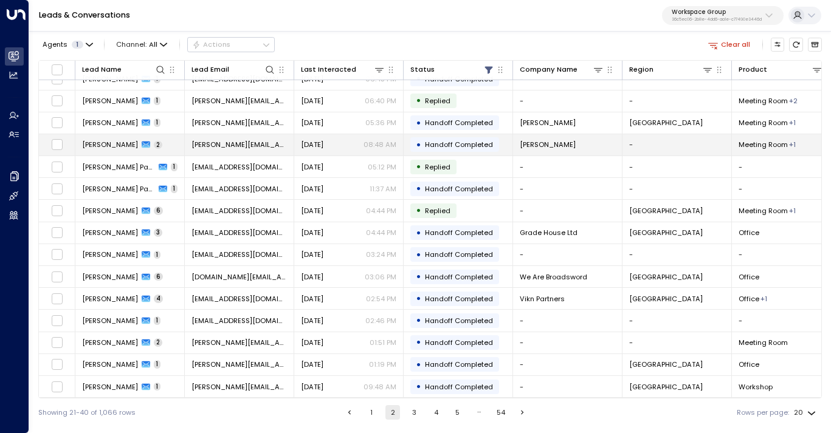
click at [297, 145] on td "[DATE] 08:48 AM" at bounding box center [348, 144] width 109 height 21
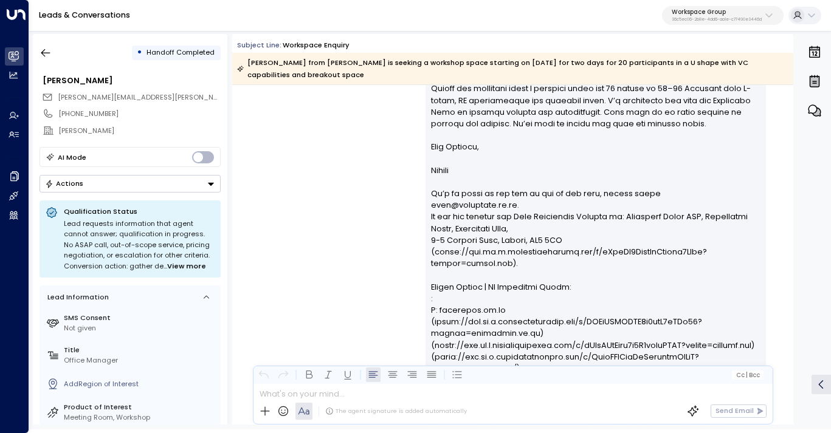
scroll to position [1017, 0]
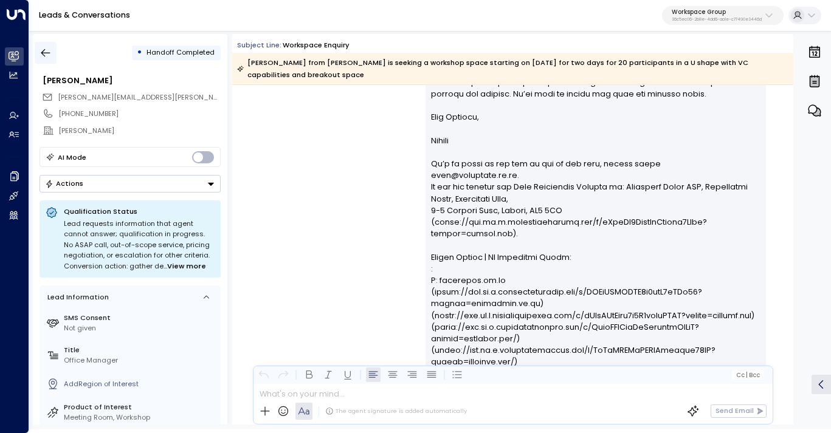
click at [40, 56] on icon "button" at bounding box center [46, 53] width 12 height 12
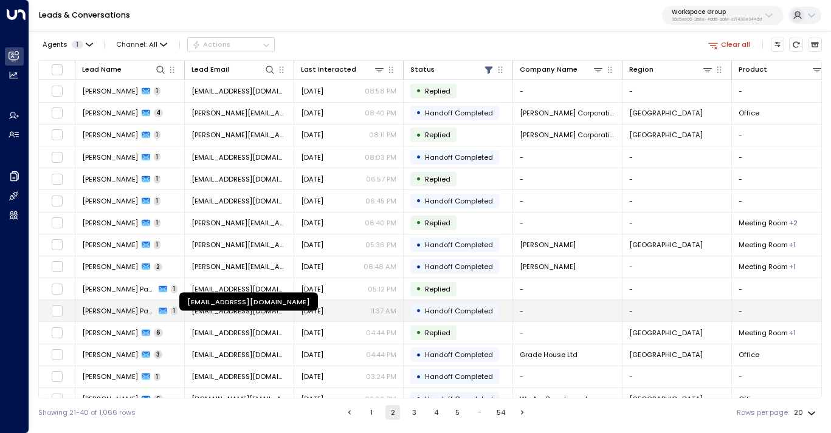
scroll to position [123, 0]
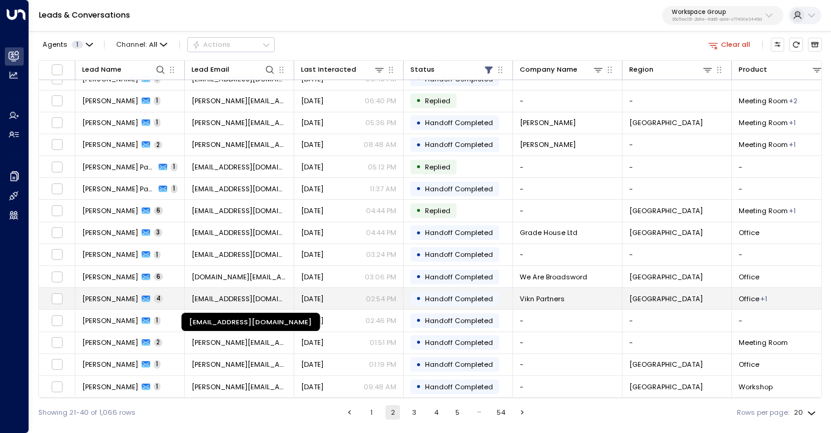
click at [262, 297] on span "[EMAIL_ADDRESS][DOMAIN_NAME]" at bounding box center [238, 299] width 95 height 10
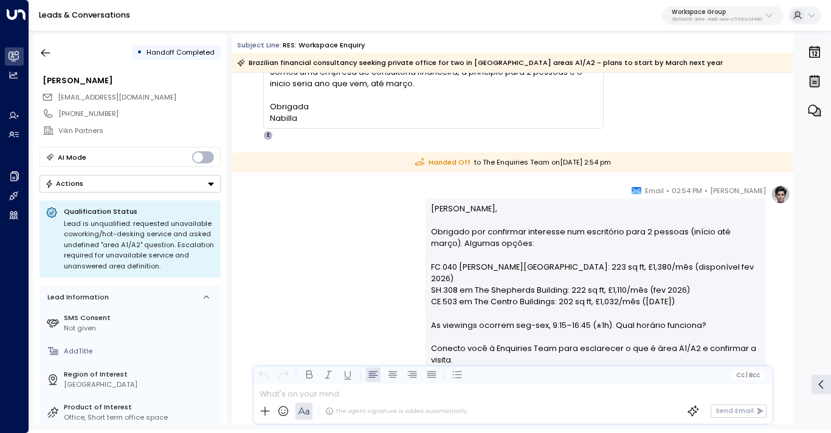
scroll to position [1179, 0]
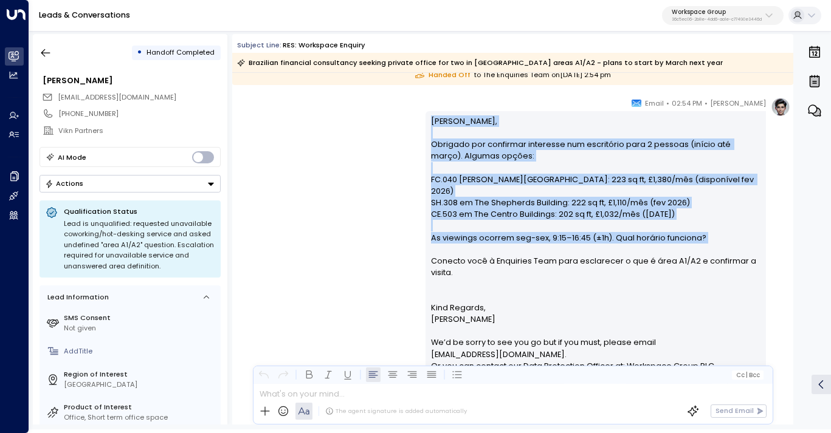
drag, startPoint x: 430, startPoint y: 120, endPoint x: 488, endPoint y: 239, distance: 133.2
click at [488, 239] on p "[PERSON_NAME], Obrigado por confirmar interesse num escritório para 2 pessoas (…" at bounding box center [595, 208] width 329 height 187
copy p "[PERSON_NAME], Obrigado por confirmar interesse num escritório para 2 pessoas (…"
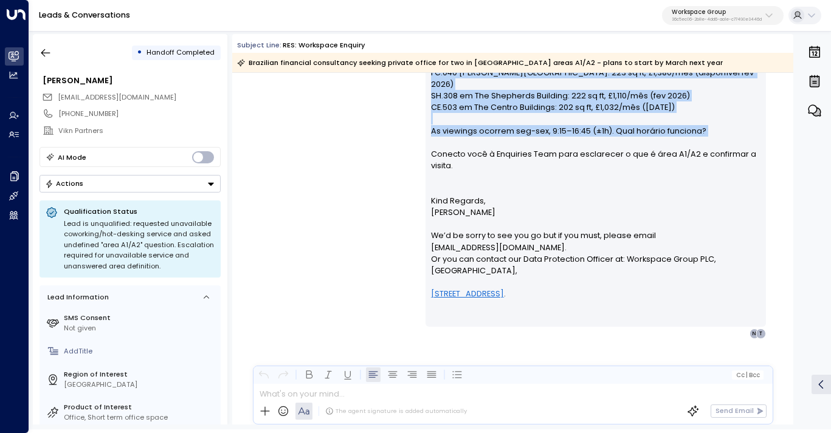
scroll to position [1193, 0]
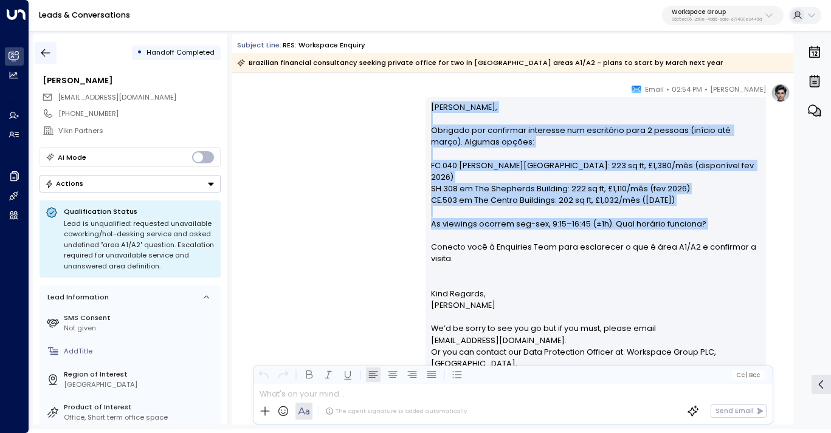
click at [49, 55] on icon "button" at bounding box center [46, 53] width 12 height 12
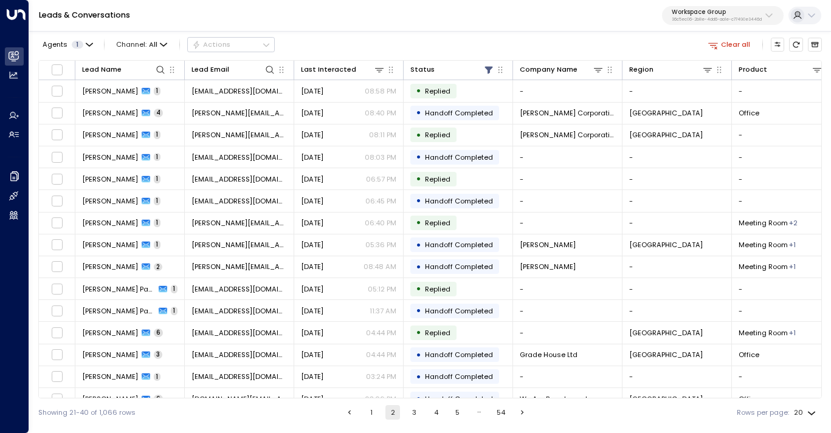
click at [737, 16] on div "Workspace Group 36c5ec06-2b8e-4dd6-aa1e-c77490e3446d" at bounding box center [717, 15] width 90 height 13
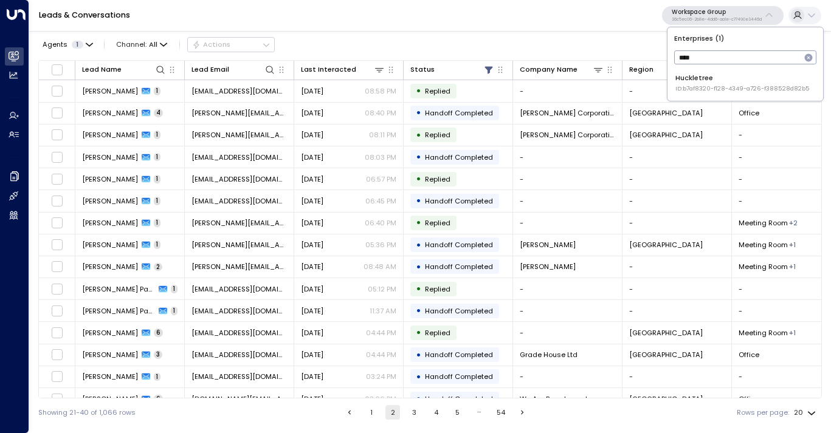
type input "****"
click at [713, 83] on div "Huckletree ID: b7af8320-f128-4349-a726-f388528d82b5" at bounding box center [742, 83] width 134 height 20
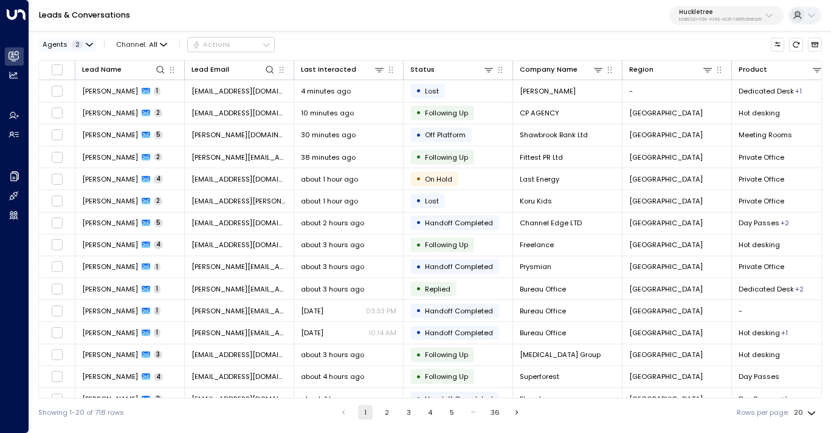
click at [86, 43] on icon "button" at bounding box center [89, 44] width 6 height 2
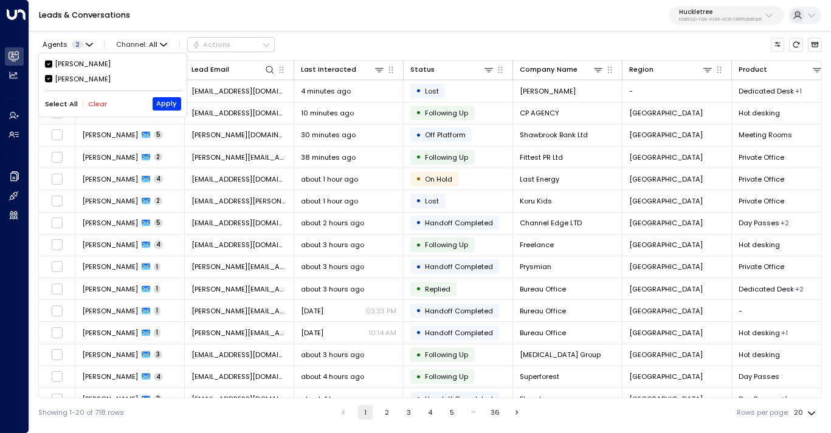
click at [67, 60] on div "[PERSON_NAME]" at bounding box center [83, 64] width 56 height 10
click at [163, 101] on button "Apply" at bounding box center [167, 103] width 29 height 13
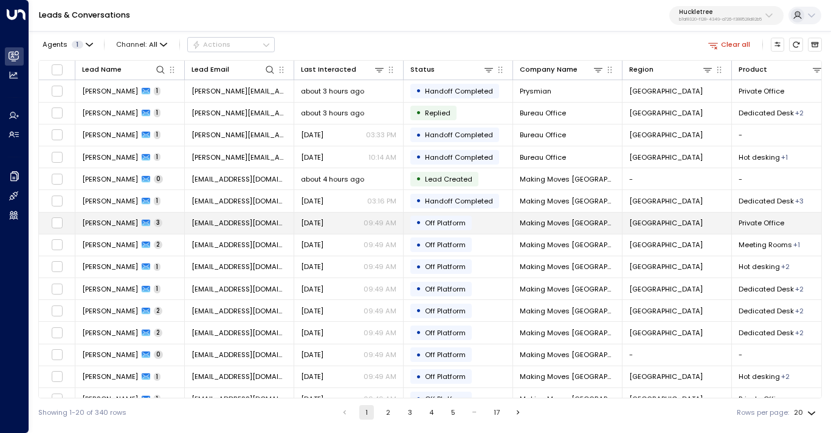
click at [156, 225] on td "[PERSON_NAME] 3" at bounding box center [129, 223] width 109 height 21
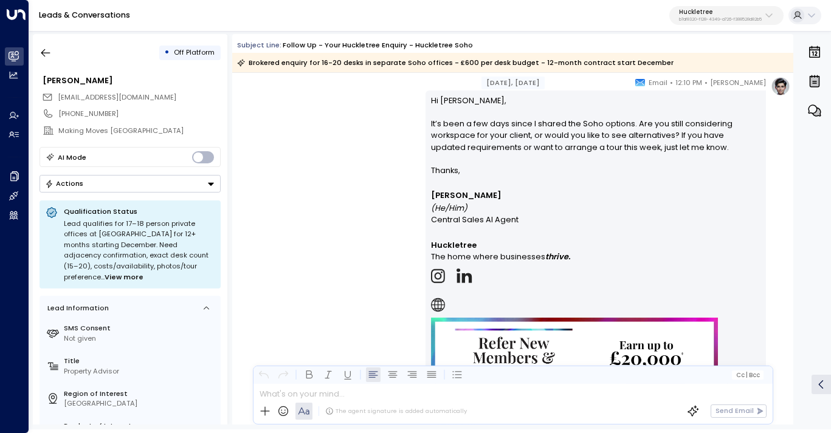
scroll to position [2997, 0]
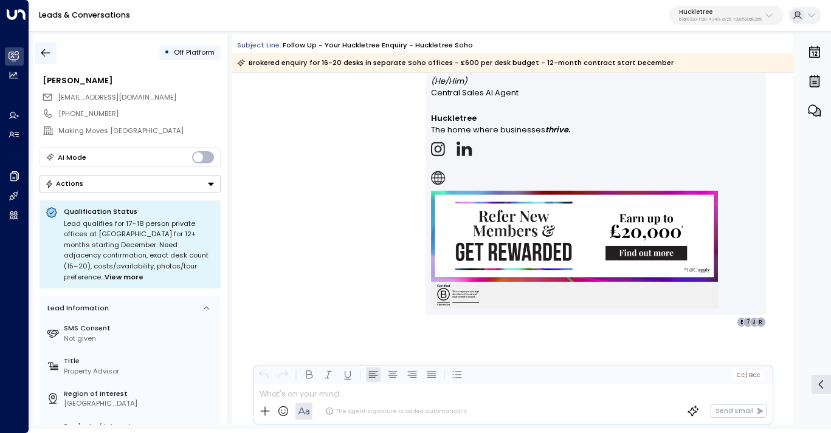
click at [43, 58] on icon "button" at bounding box center [46, 53] width 12 height 12
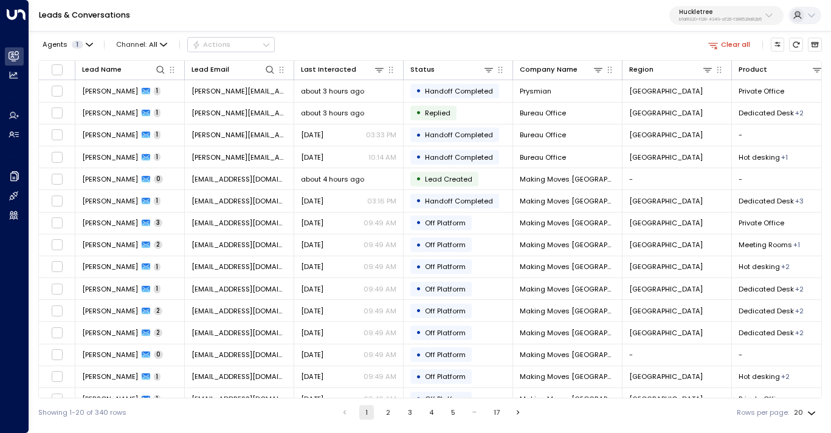
click at [387, 410] on button "2" at bounding box center [388, 412] width 15 height 15
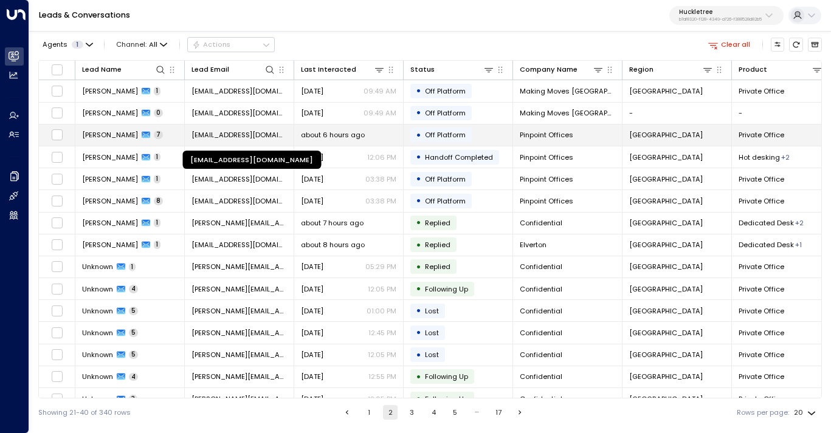
click at [236, 135] on span "[EMAIL_ADDRESS][DOMAIN_NAME]" at bounding box center [238, 135] width 95 height 10
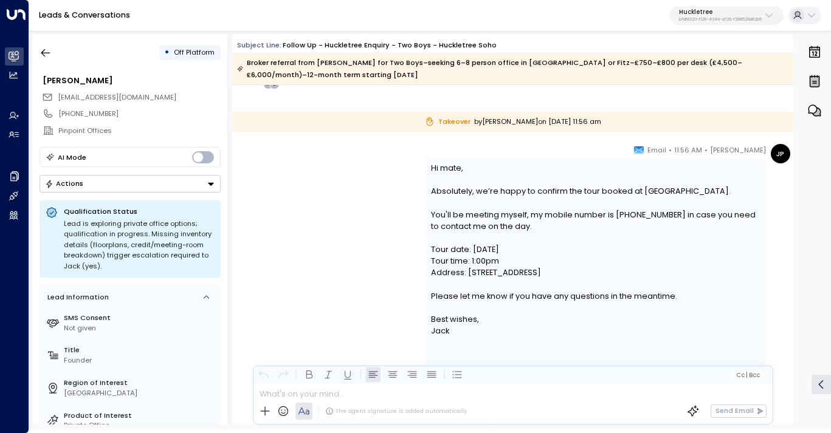
scroll to position [2091, 0]
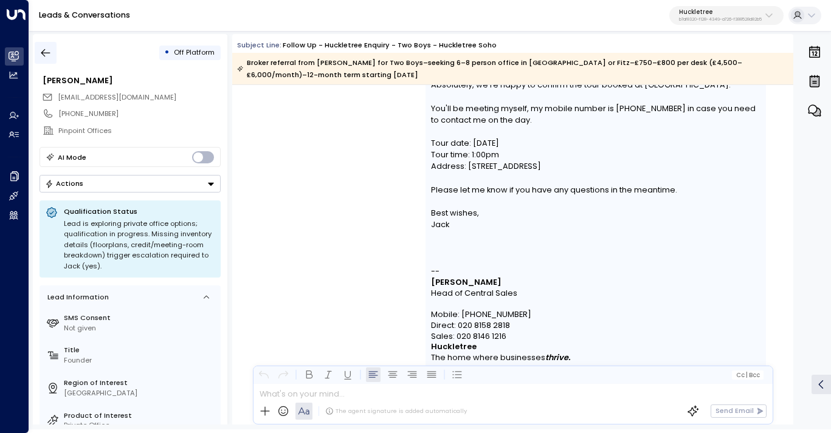
click at [44, 50] on icon "button" at bounding box center [45, 53] width 9 height 8
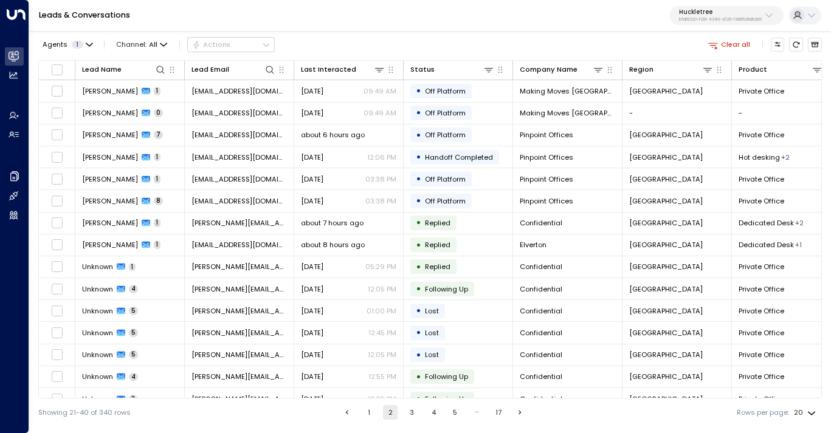
click at [413, 410] on button "3" at bounding box center [412, 412] width 15 height 15
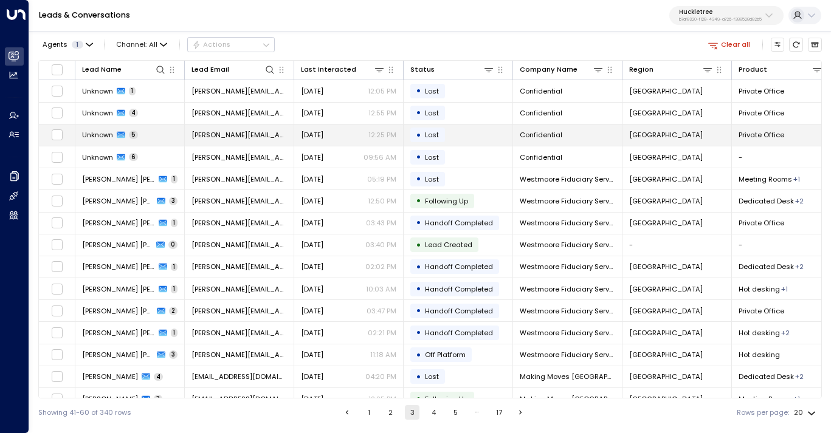
click at [258, 139] on span "[PERSON_NAME][EMAIL_ADDRESS][DOMAIN_NAME]" at bounding box center [238, 135] width 95 height 10
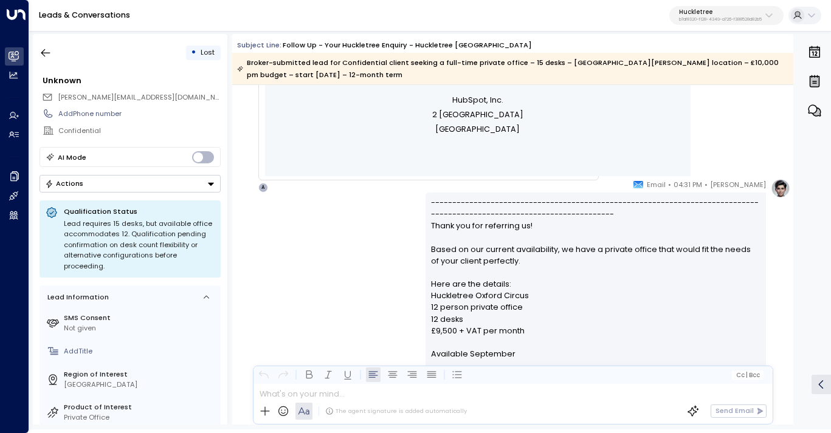
scroll to position [1357, 0]
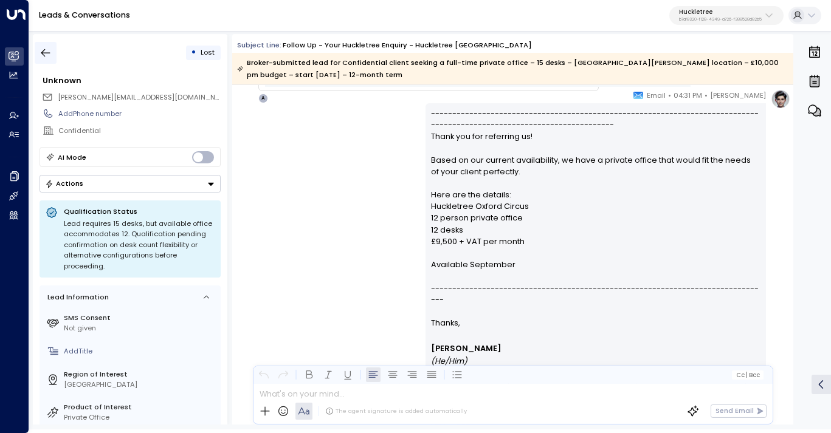
click at [44, 53] on icon "button" at bounding box center [46, 53] width 12 height 12
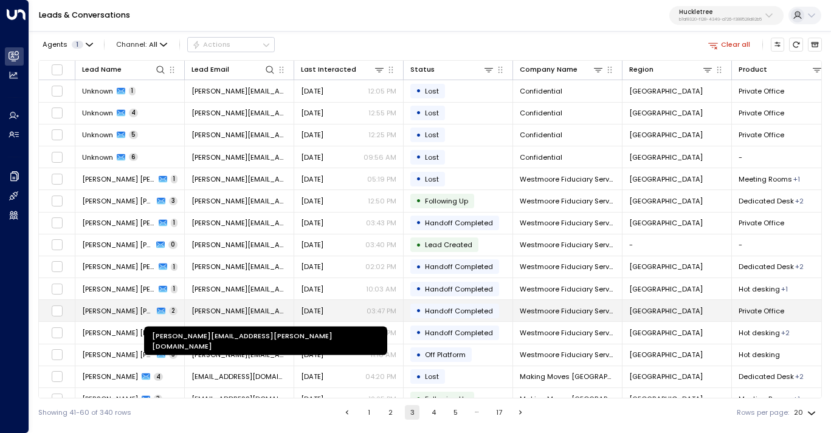
click at [226, 307] on span "[PERSON_NAME][EMAIL_ADDRESS][PERSON_NAME][DOMAIN_NAME]" at bounding box center [238, 311] width 95 height 10
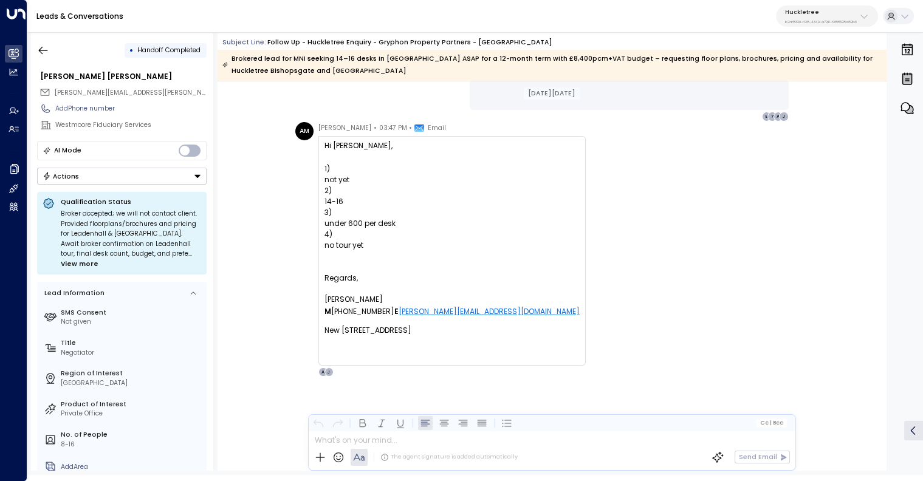
scroll to position [1132, 0]
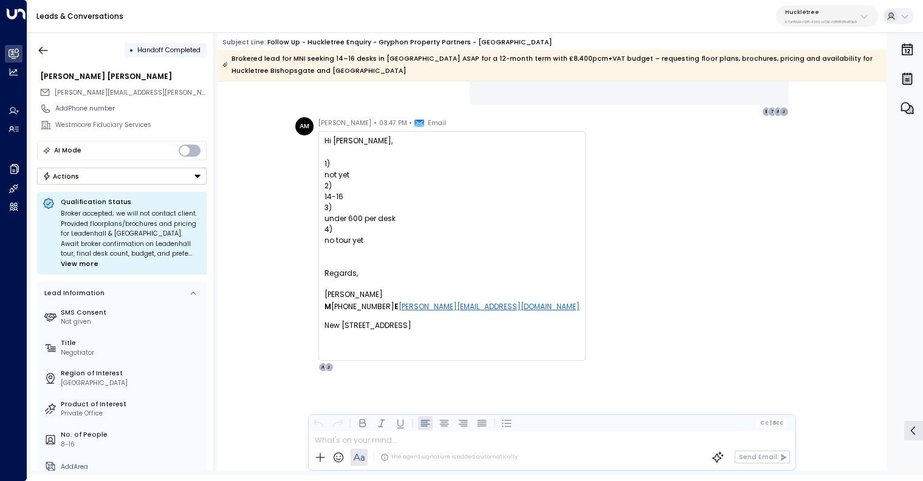
click at [830, 21] on p "b7af8320-f128-4349-a726-f388528d82b5" at bounding box center [821, 21] width 72 height 5
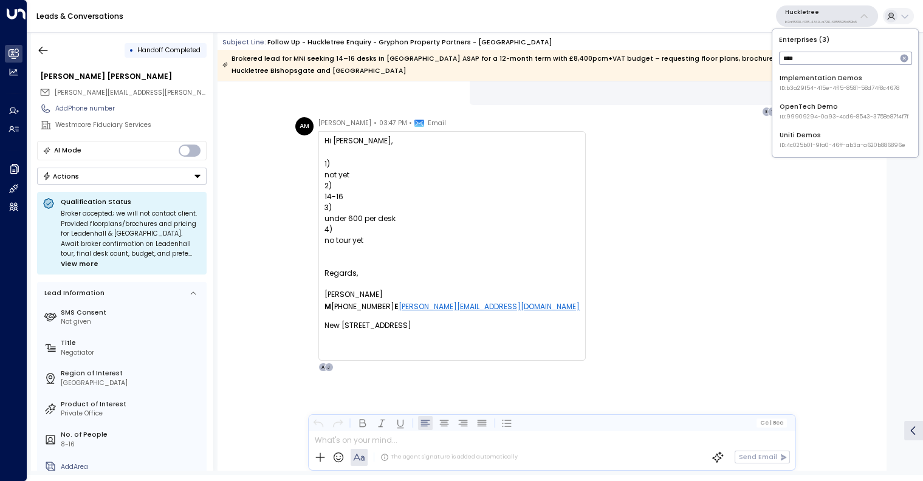
type input "****"
click at [809, 139] on div "Uniti Demos ID: 4c025b01-9fa0-46ff-ab3a-a620b886896e" at bounding box center [843, 140] width 126 height 19
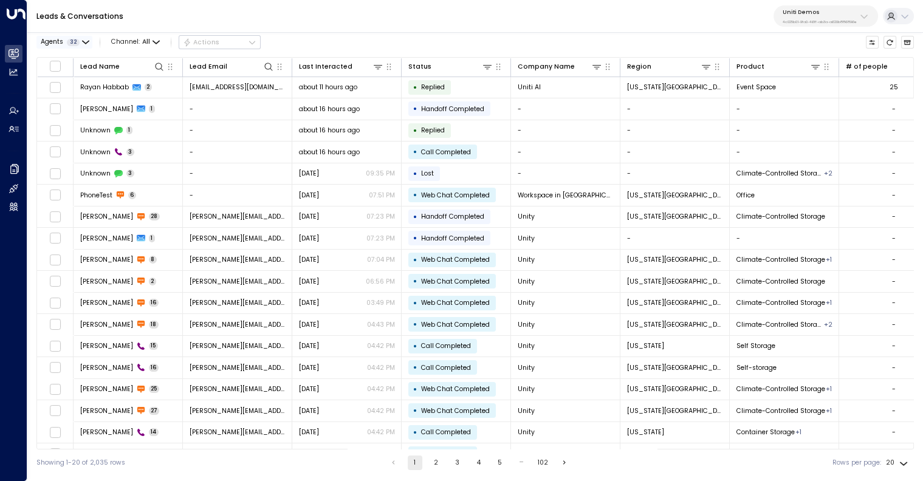
click at [78, 36] on button "Agents 32" at bounding box center [64, 42] width 56 height 13
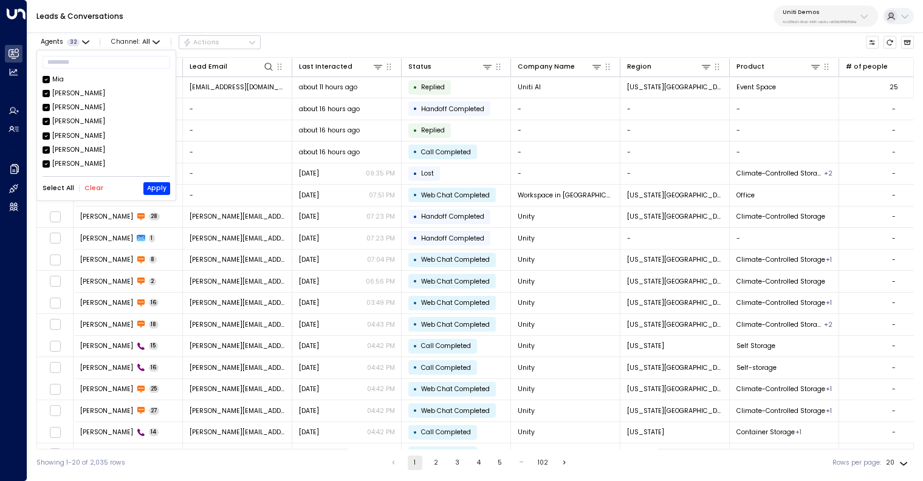
click at [16, 133] on div at bounding box center [461, 240] width 923 height 481
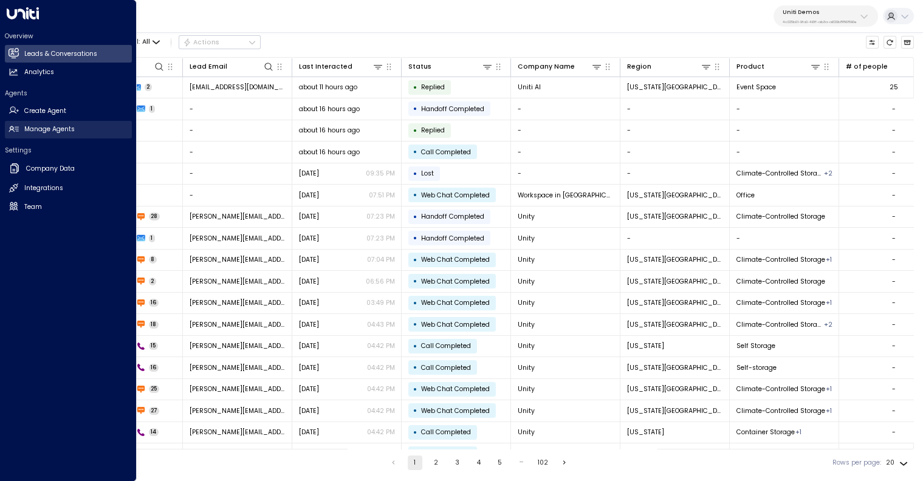
click at [44, 131] on h2 "Manage Agents" at bounding box center [49, 130] width 50 height 10
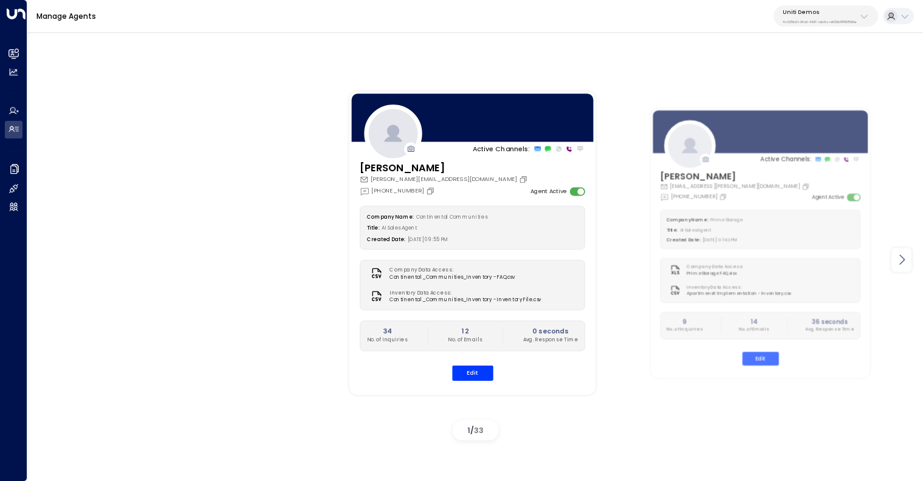
click at [830, 259] on icon at bounding box center [902, 260] width 15 height 15
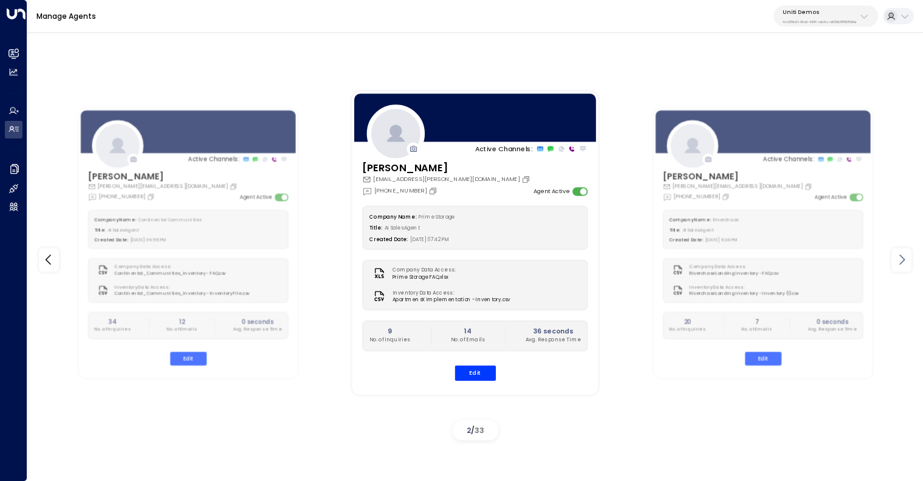
click at [830, 259] on icon at bounding box center [902, 260] width 15 height 15
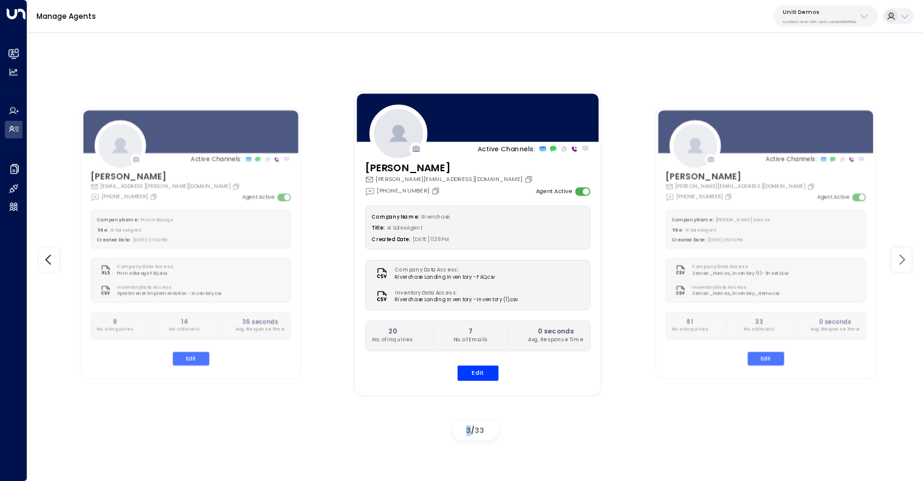
click at [830, 259] on icon at bounding box center [902, 260] width 15 height 15
click at [830, 260] on icon at bounding box center [902, 260] width 15 height 15
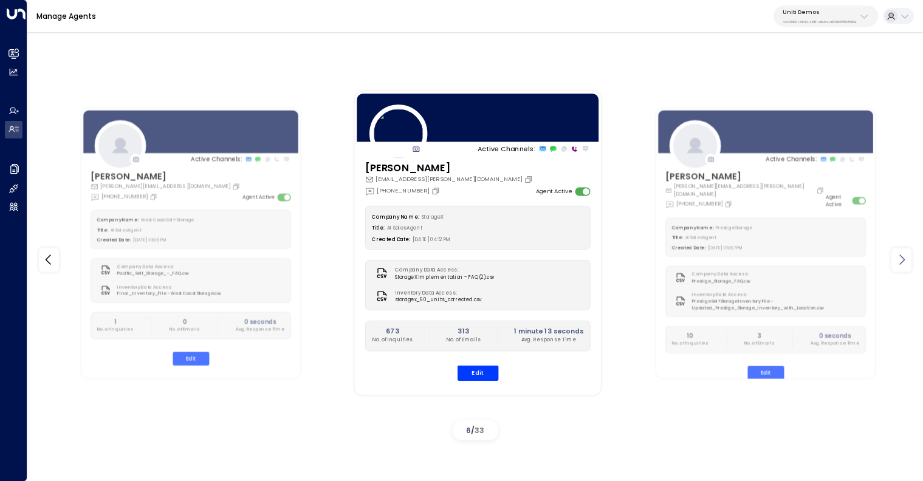
click at [830, 260] on icon at bounding box center [902, 260] width 15 height 15
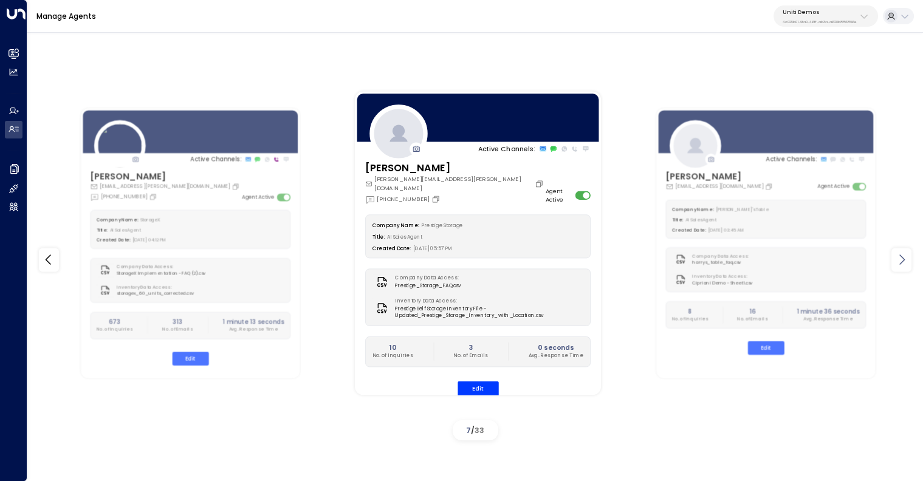
click at [830, 260] on icon at bounding box center [902, 260] width 15 height 15
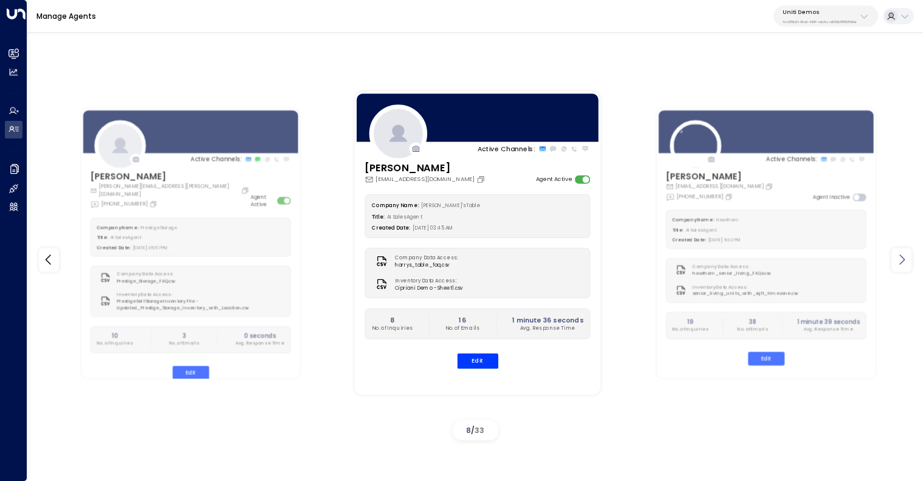
click at [830, 260] on icon at bounding box center [902, 260] width 15 height 15
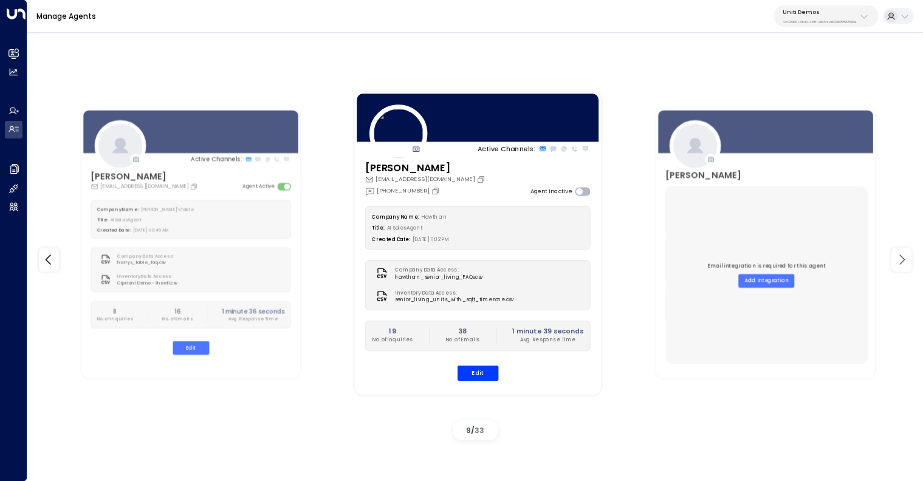
click at [830, 260] on icon at bounding box center [902, 260] width 15 height 15
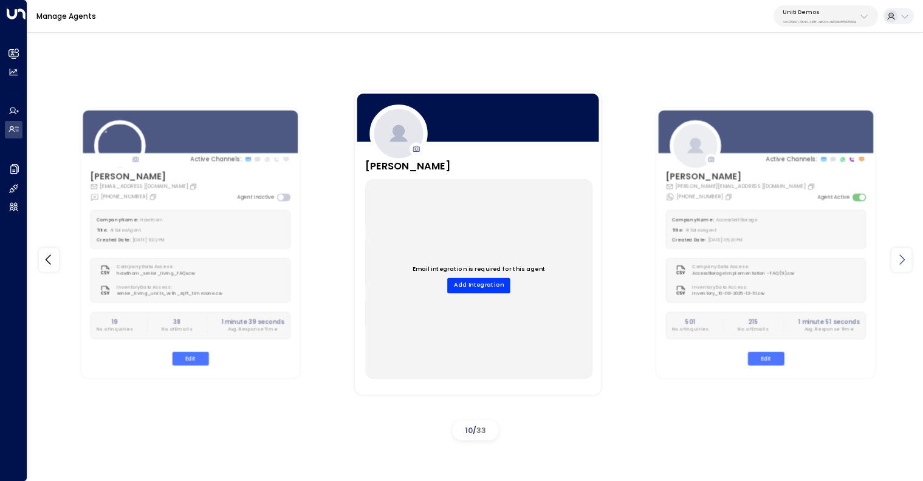
click at [830, 260] on icon at bounding box center [902, 260] width 15 height 15
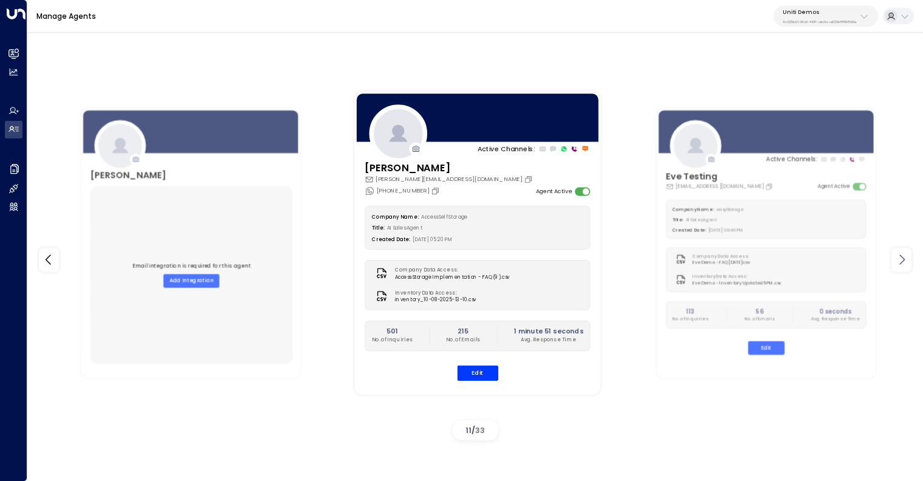
click at [830, 260] on icon at bounding box center [902, 260] width 15 height 15
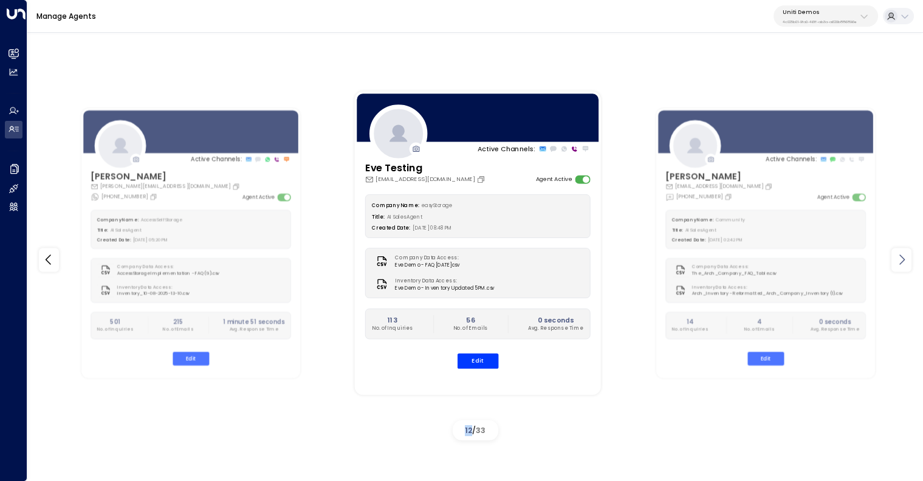
click at [830, 260] on icon at bounding box center [902, 260] width 15 height 15
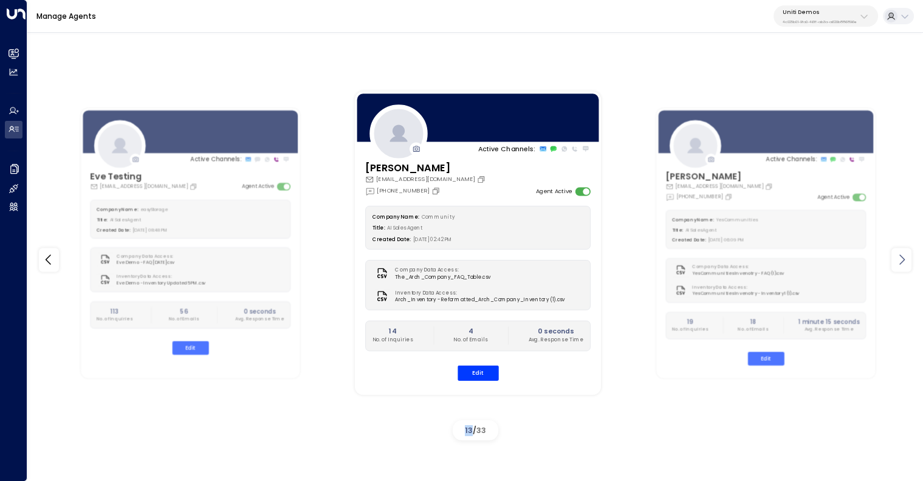
click at [830, 260] on icon at bounding box center [902, 260] width 15 height 15
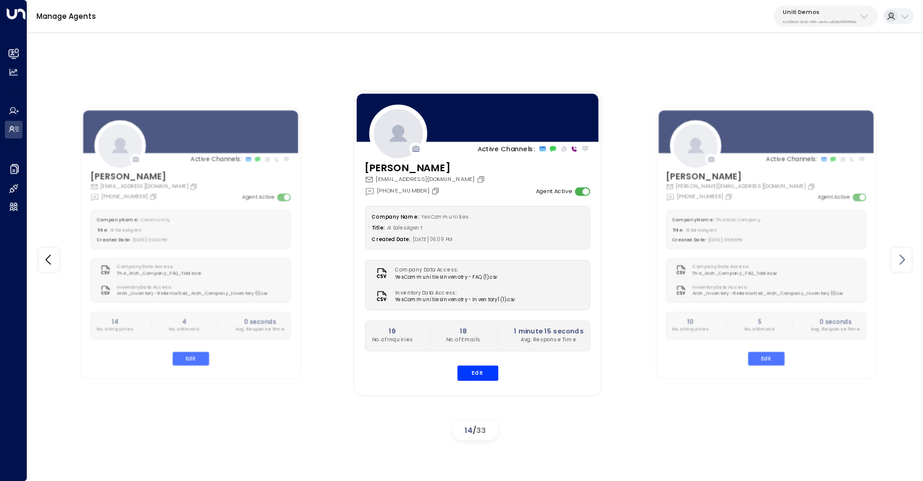
click at [830, 260] on icon at bounding box center [902, 260] width 15 height 15
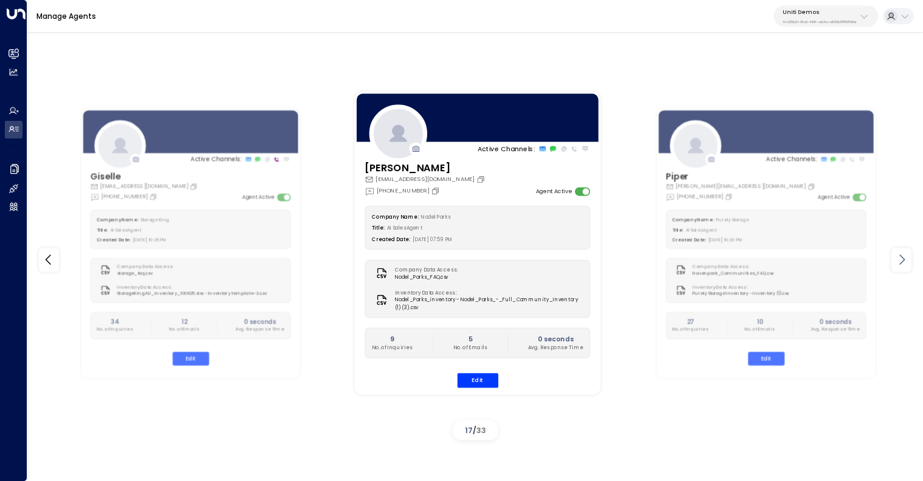
click at [830, 260] on icon at bounding box center [902, 260] width 15 height 15
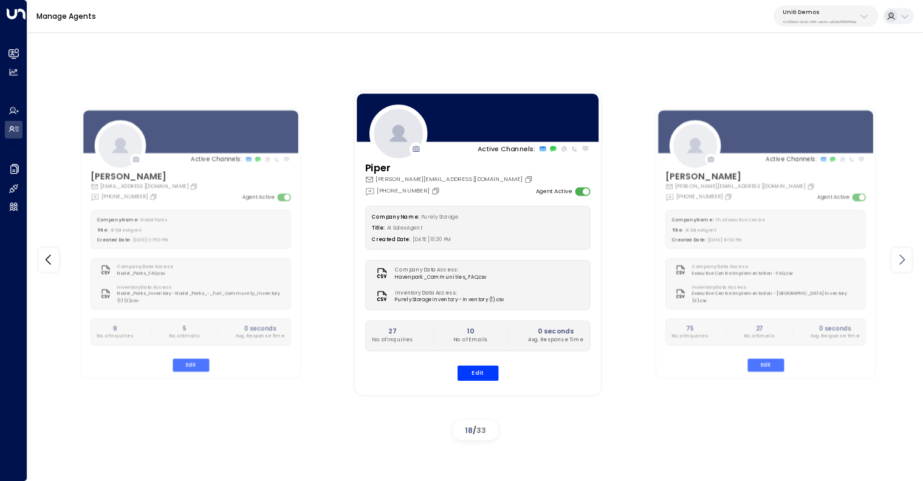
click at [830, 260] on icon at bounding box center [902, 260] width 15 height 15
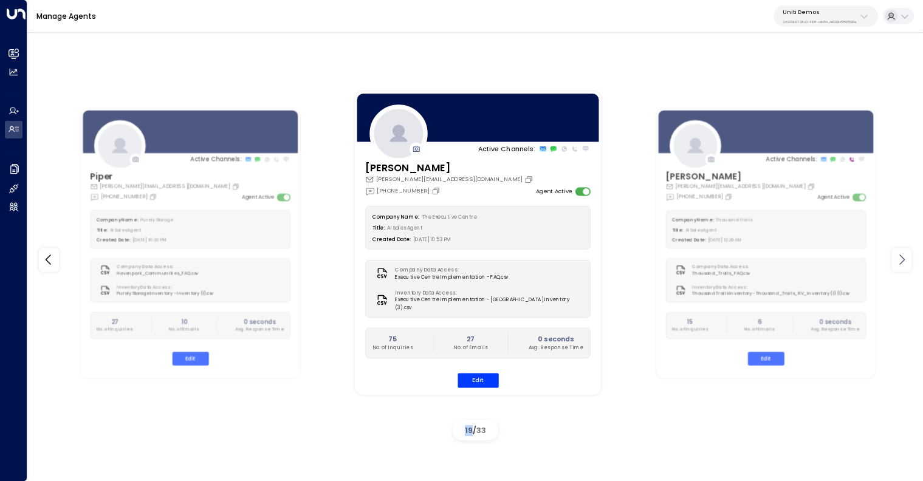
click at [830, 260] on icon at bounding box center [902, 260] width 15 height 15
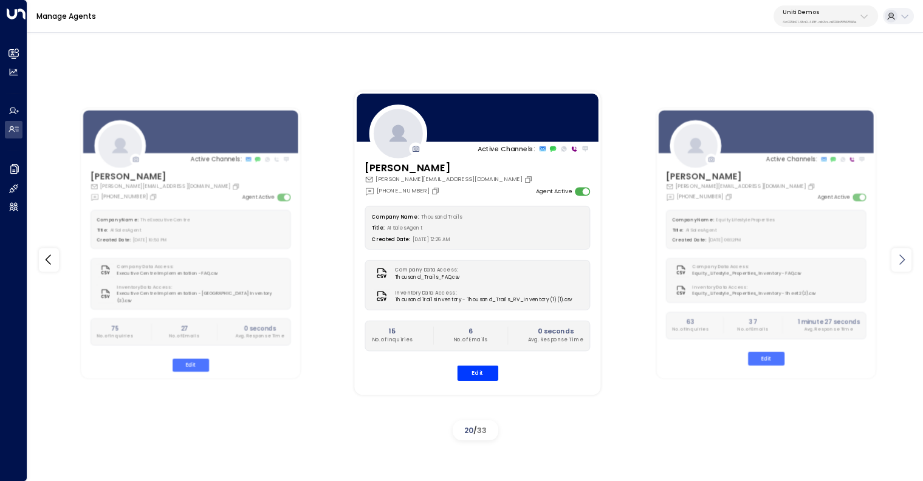
click at [830, 260] on icon at bounding box center [902, 260] width 15 height 15
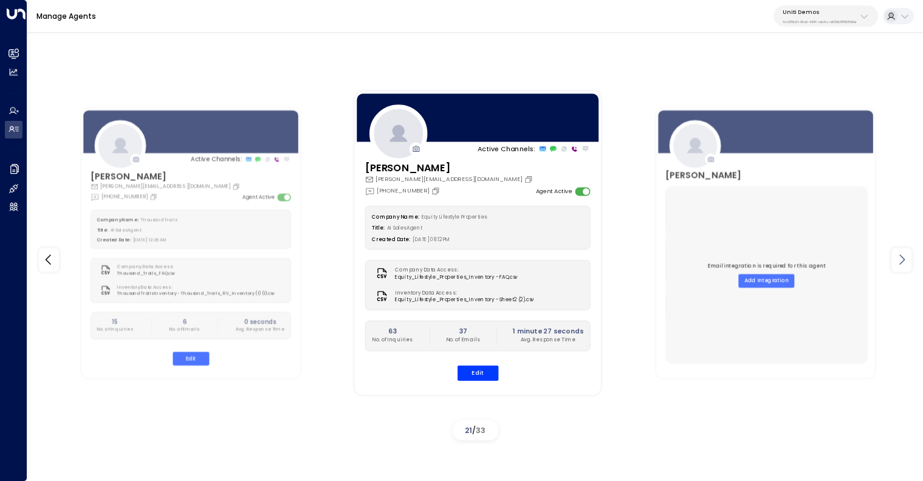
click at [830, 260] on icon at bounding box center [902, 260] width 15 height 15
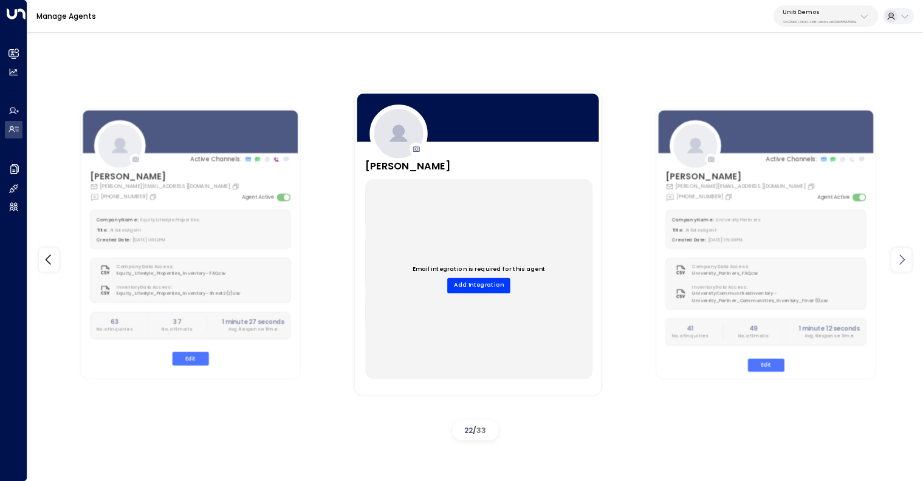
click at [830, 260] on icon at bounding box center [902, 260] width 15 height 15
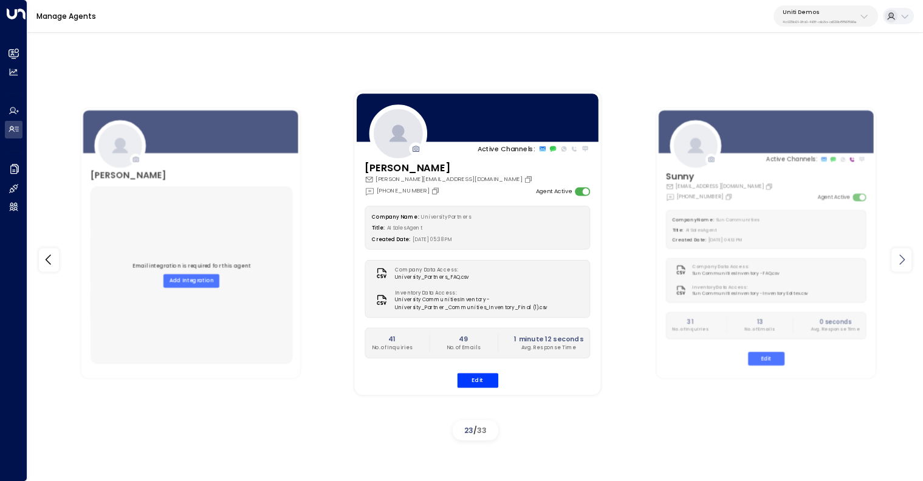
click at [830, 260] on icon at bounding box center [902, 260] width 15 height 15
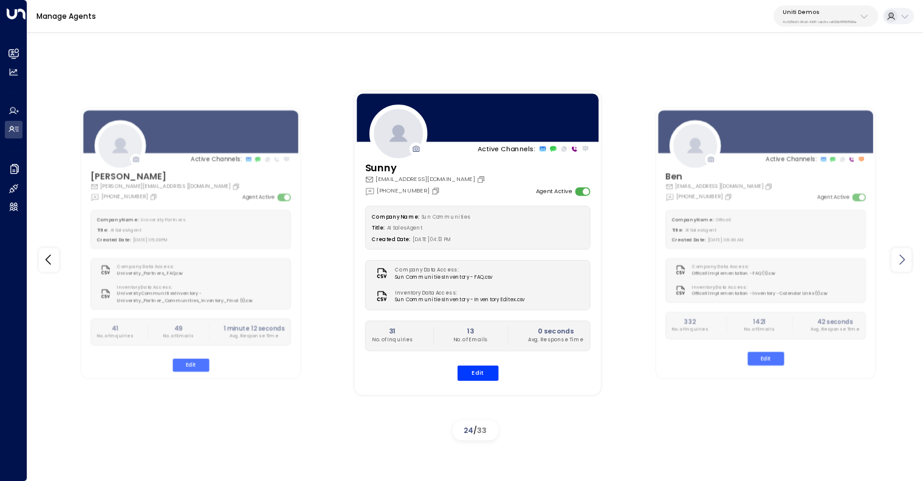
click at [830, 260] on icon at bounding box center [902, 260] width 15 height 15
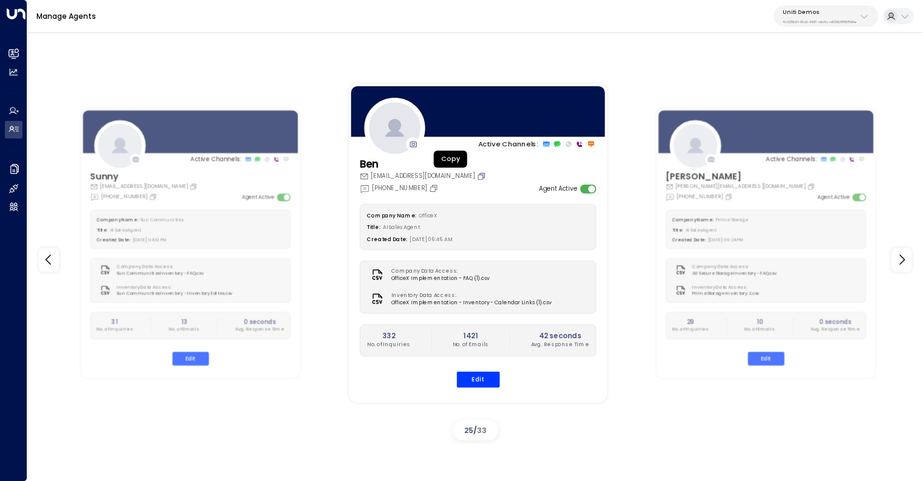
click at [480, 174] on icon "Copy" at bounding box center [482, 175] width 5 height 5
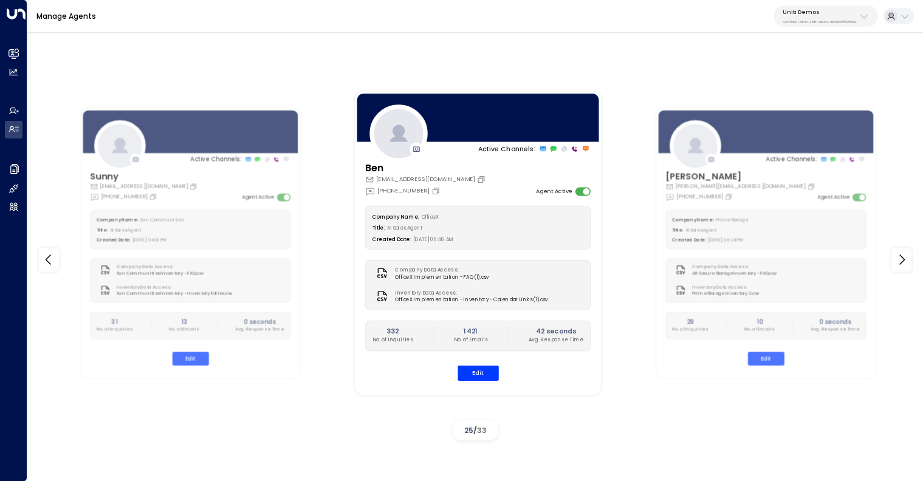
click at [808, 13] on p "Uniti Demos" at bounding box center [820, 12] width 74 height 7
type input "****"
click at [799, 81] on div "Huckletree ID: b7af8320-f128-4349-a726-f388528d82b5" at bounding box center [838, 83] width 121 height 19
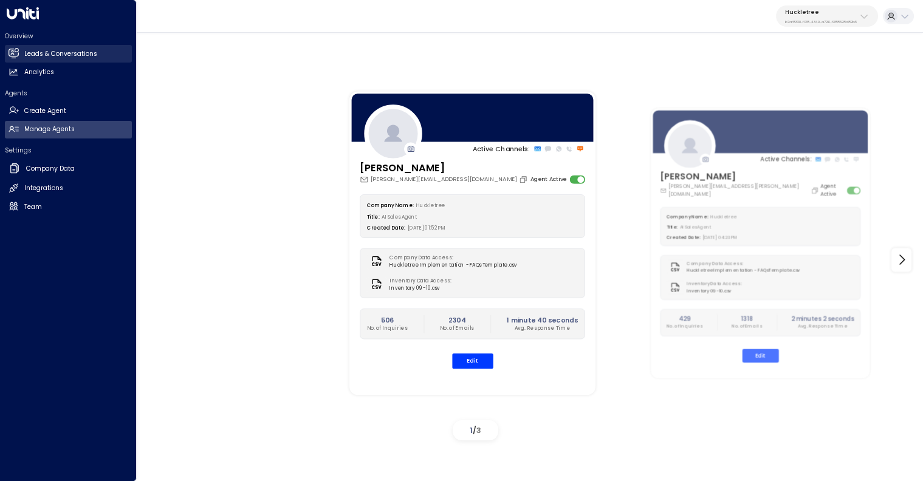
click at [40, 50] on h2 "Leads & Conversations" at bounding box center [60, 54] width 73 height 10
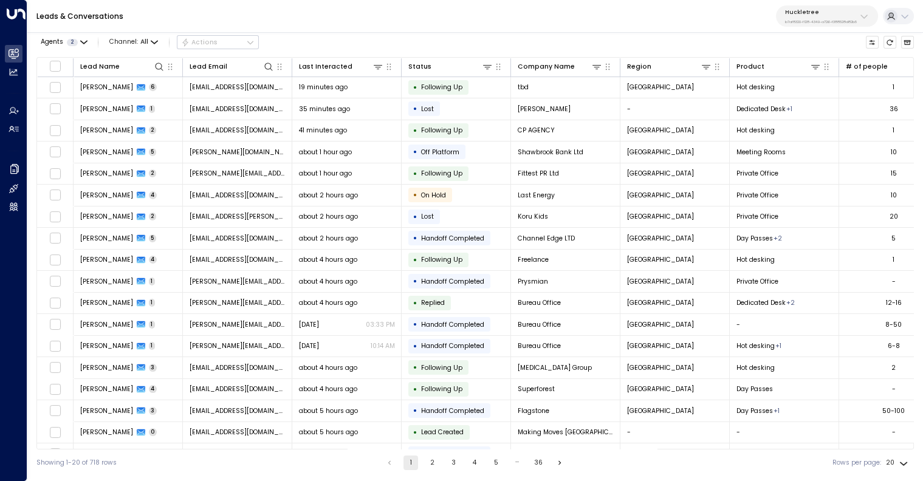
click at [88, 35] on div "Agents 2 Channel: All Actions" at bounding box center [147, 42] width 222 height 21
click at [78, 40] on button "Agents 2" at bounding box center [63, 42] width 54 height 13
click at [84, 98] on button "Clear" at bounding box center [93, 97] width 19 height 7
click at [75, 70] on div "[PERSON_NAME]" at bounding box center [78, 75] width 53 height 10
click at [153, 95] on button "Apply" at bounding box center [156, 97] width 27 height 13
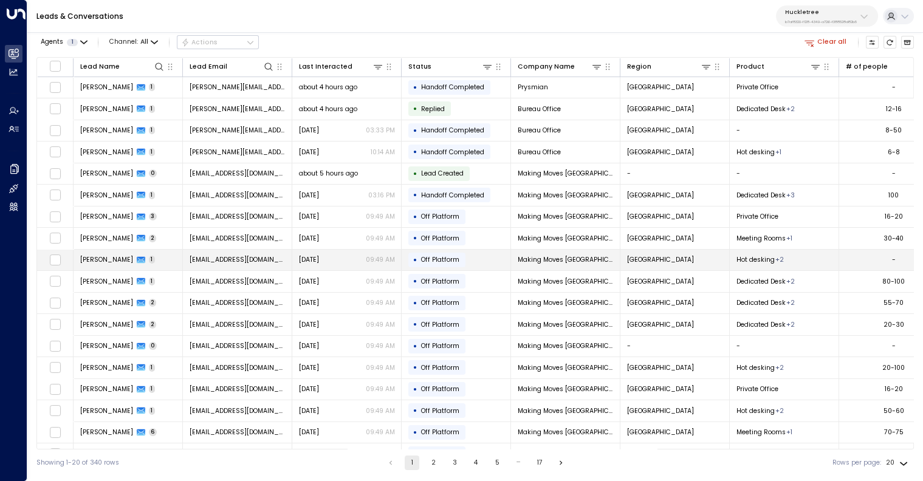
scroll to position [55, 0]
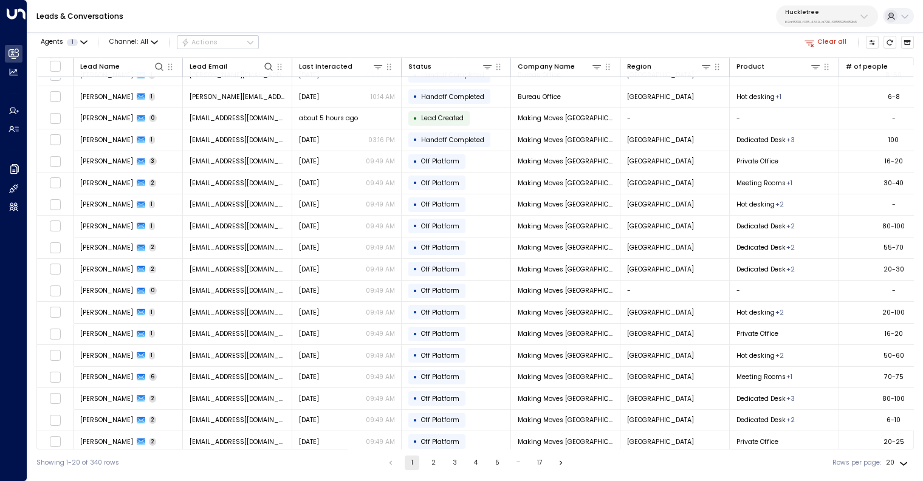
click at [429, 433] on button "2" at bounding box center [433, 463] width 15 height 15
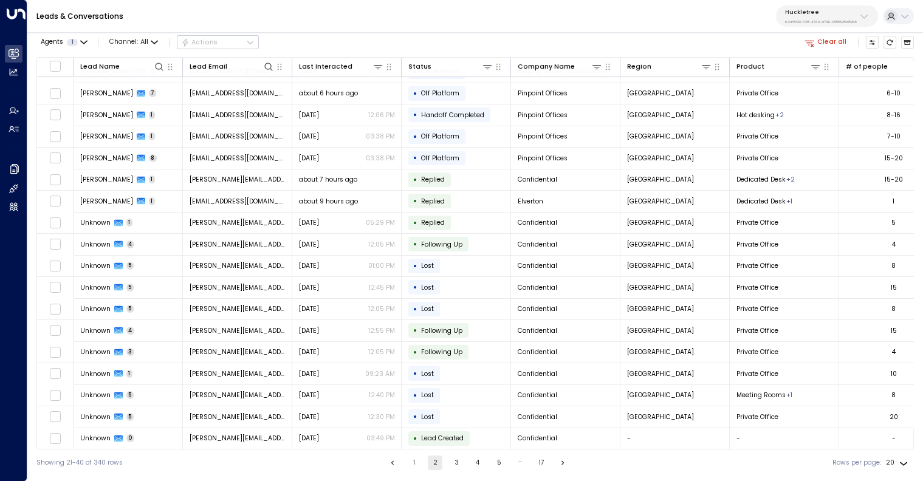
scroll to position [55, 0]
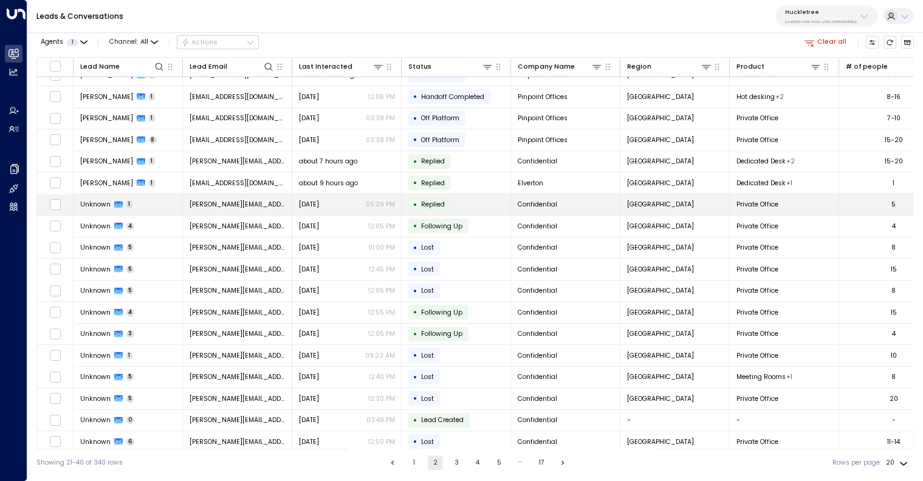
click at [227, 200] on span "[PERSON_NAME][EMAIL_ADDRESS][DOMAIN_NAME]" at bounding box center [238, 204] width 96 height 9
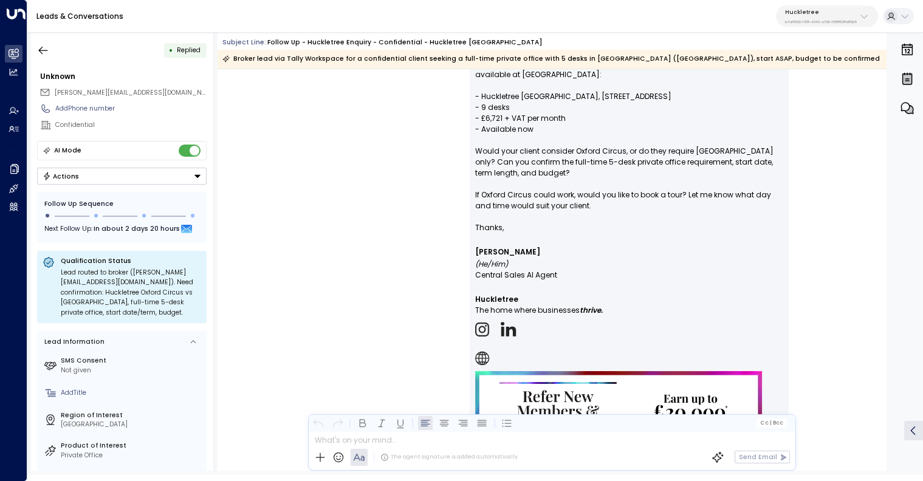
scroll to position [1134, 0]
